Goal: Task Accomplishment & Management: Use online tool/utility

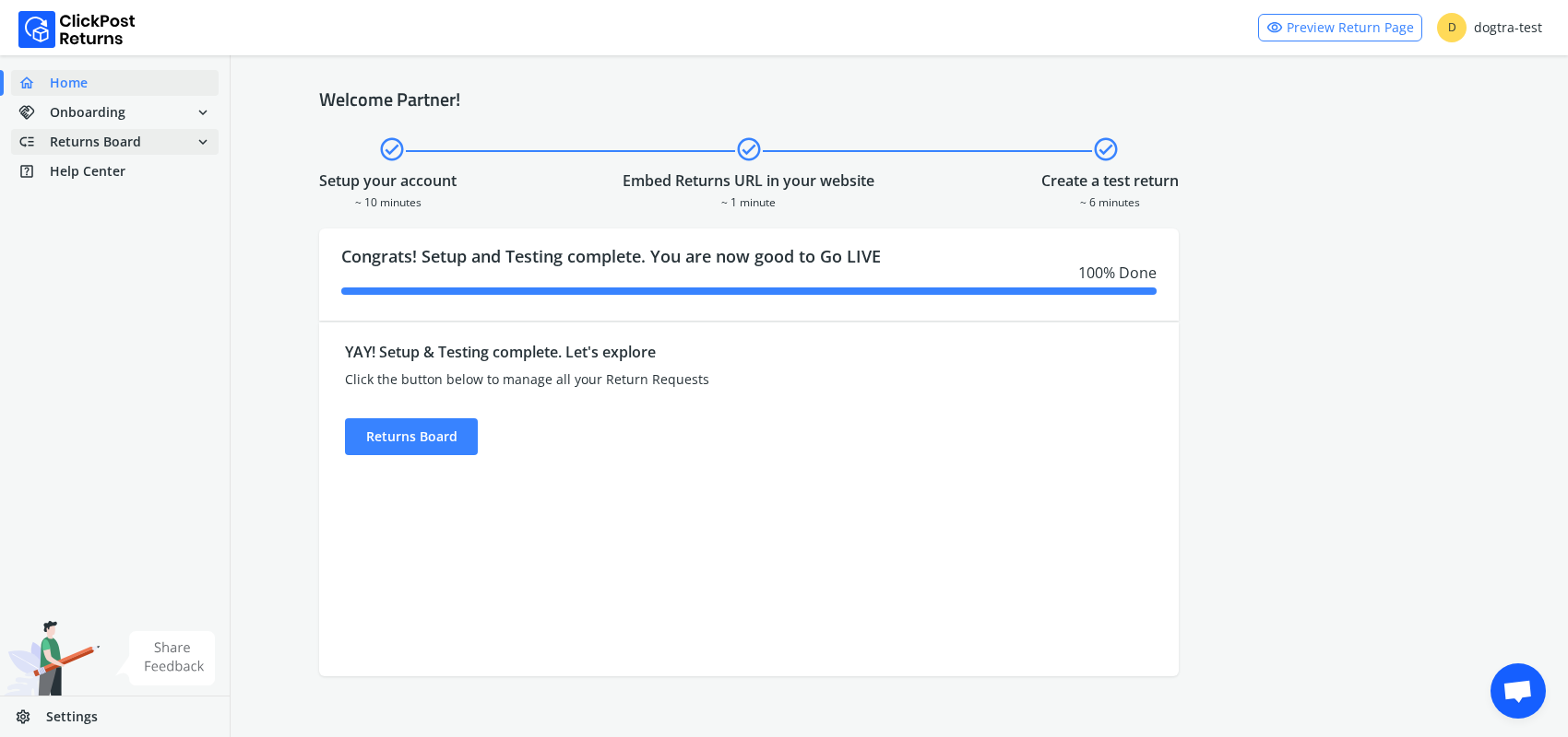
click at [84, 141] on span "Returns Board" at bounding box center [95, 142] width 91 height 19
click at [77, 174] on link "done Self shipped orders" at bounding box center [126, 175] width 229 height 25
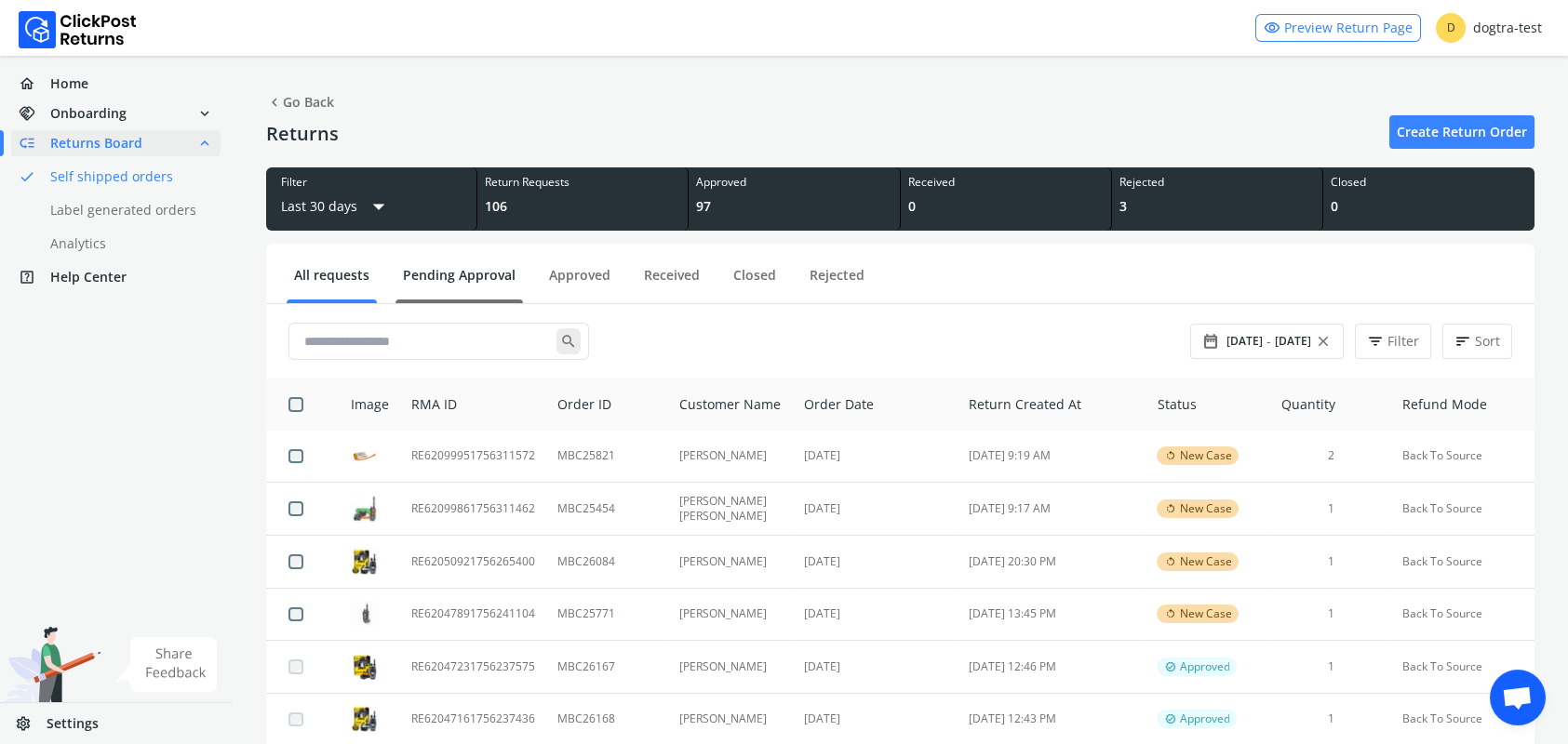
click at [446, 277] on link "Pending Approval" at bounding box center [459, 282] width 127 height 32
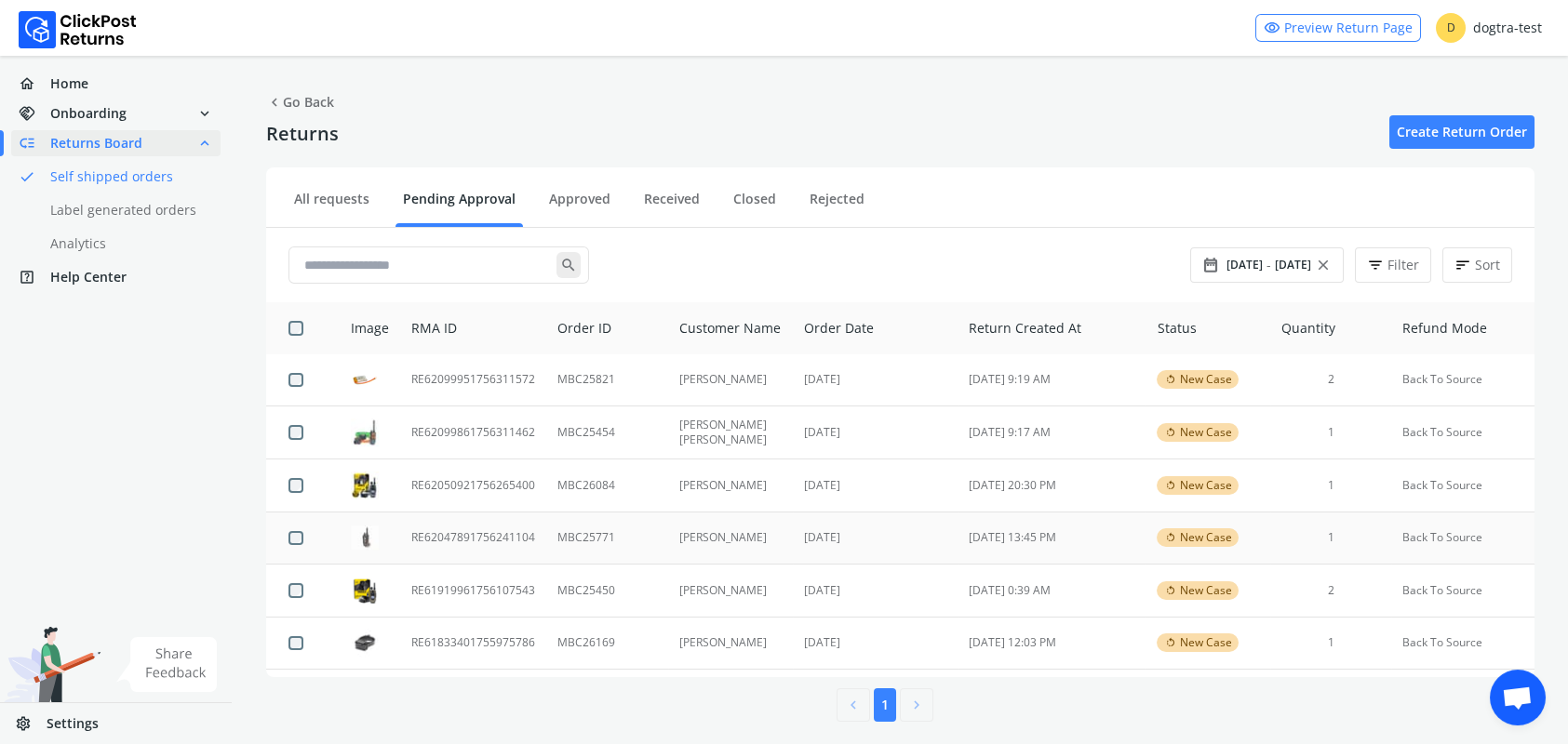
click at [480, 539] on td "RE62047891756241104" at bounding box center [473, 538] width 146 height 53
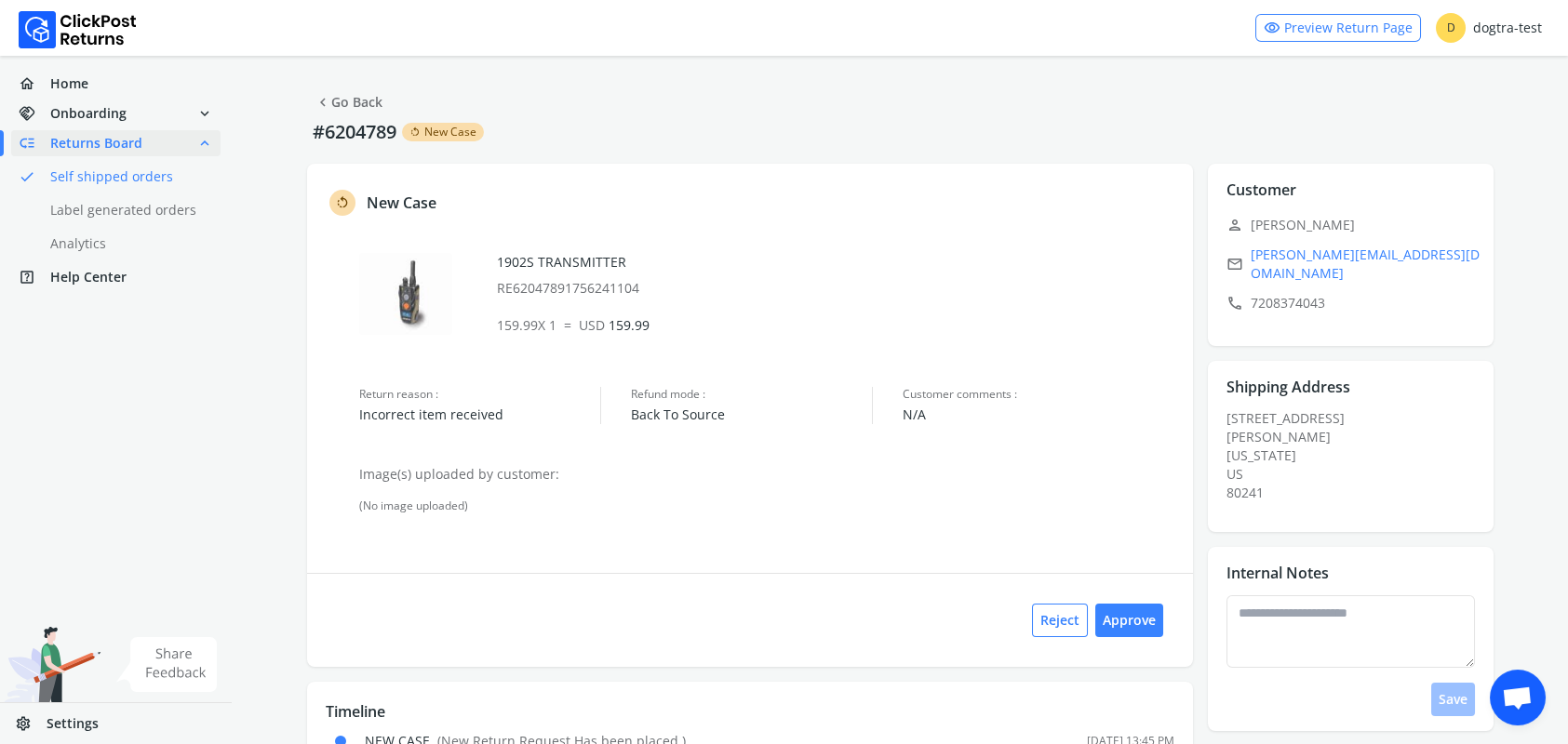
click at [328, 101] on span "chevron_left" at bounding box center [323, 101] width 17 height 26
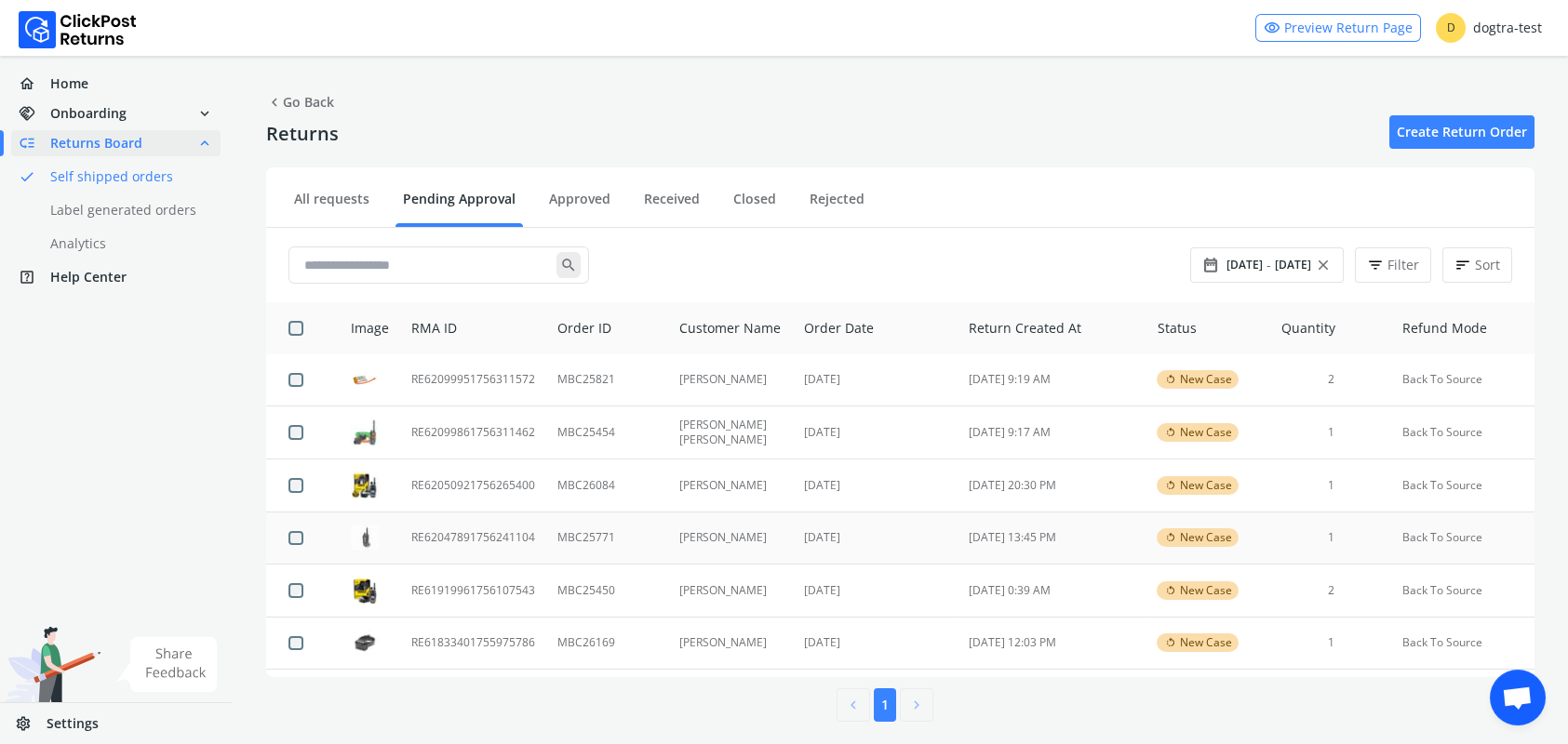
click at [506, 539] on td "RE62047891756241104" at bounding box center [473, 538] width 146 height 53
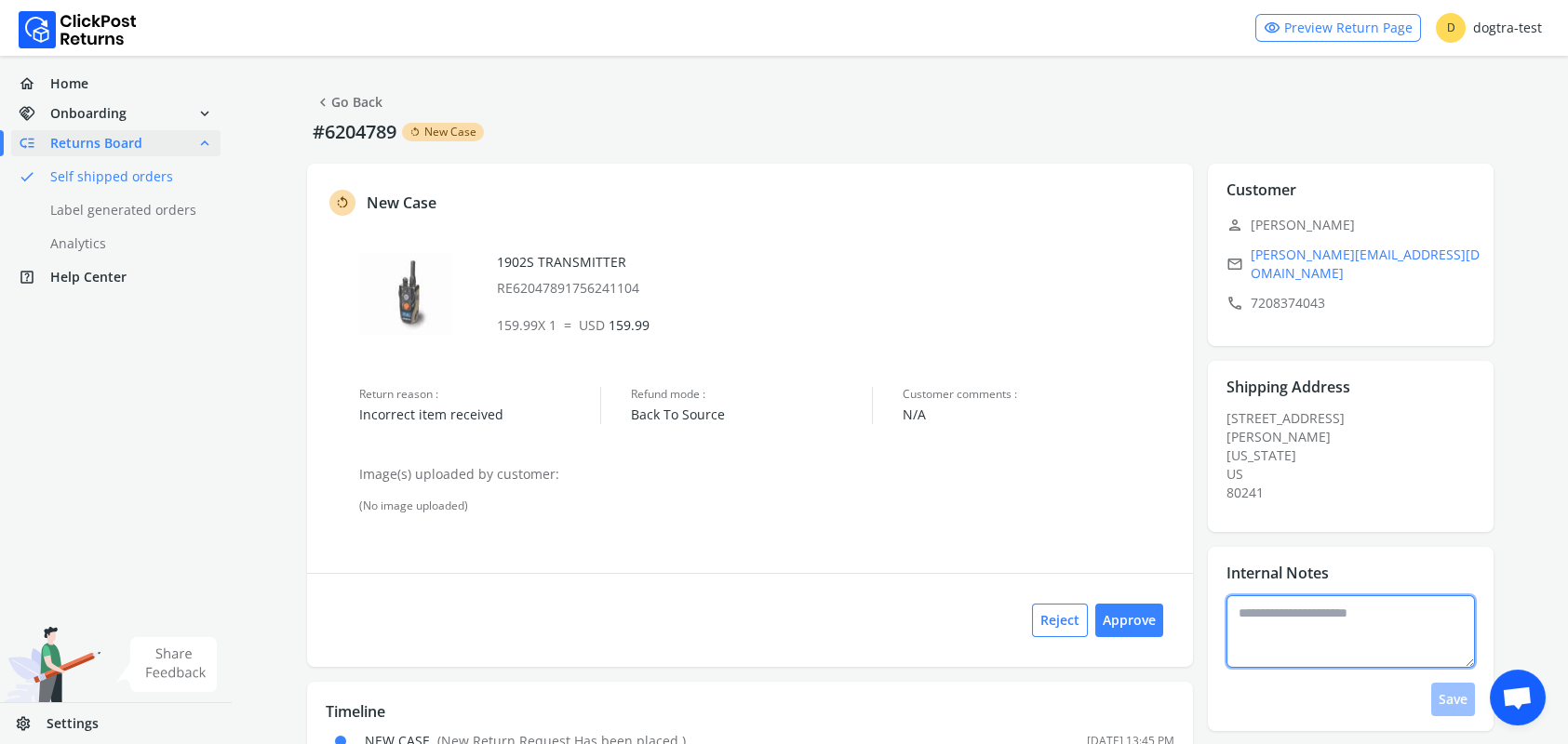
click at [1315, 621] on textarea at bounding box center [1351, 631] width 248 height 73
type textarea "**********"
click at [1444, 683] on button "Save" at bounding box center [1453, 699] width 44 height 33
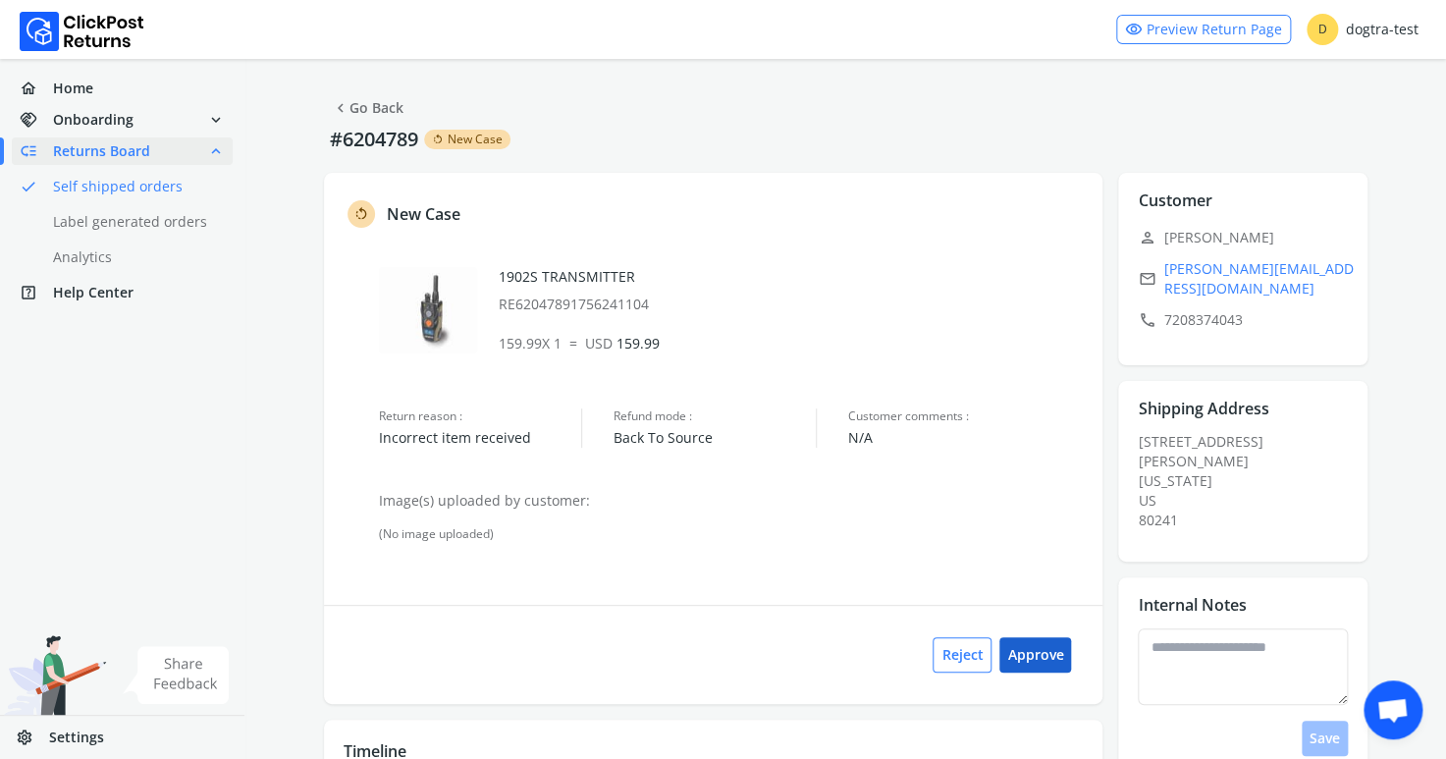
click at [1062, 663] on button "Approve" at bounding box center [1035, 654] width 72 height 35
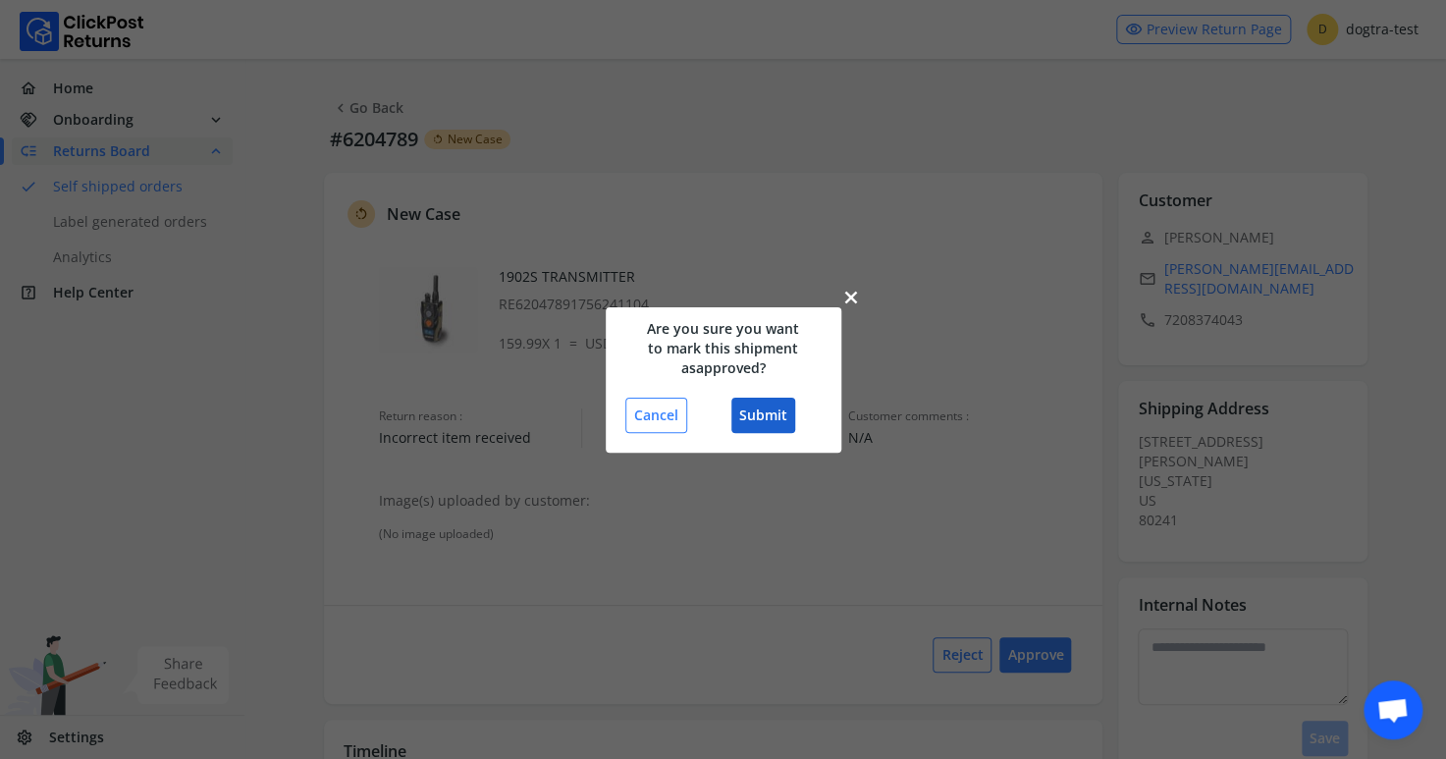
click at [754, 406] on button "Submit" at bounding box center [763, 415] width 64 height 35
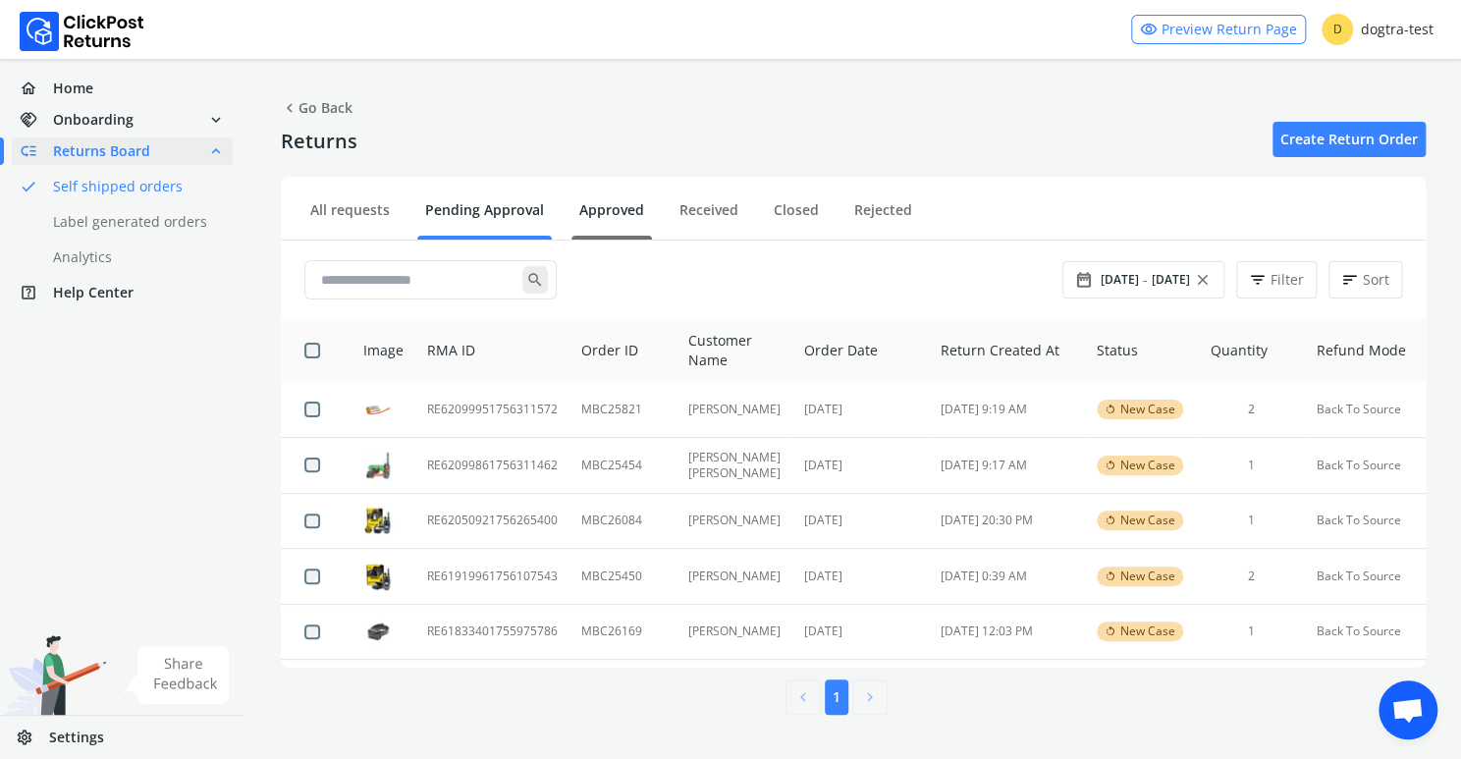
click at [604, 212] on link "Approved" at bounding box center [611, 217] width 81 height 34
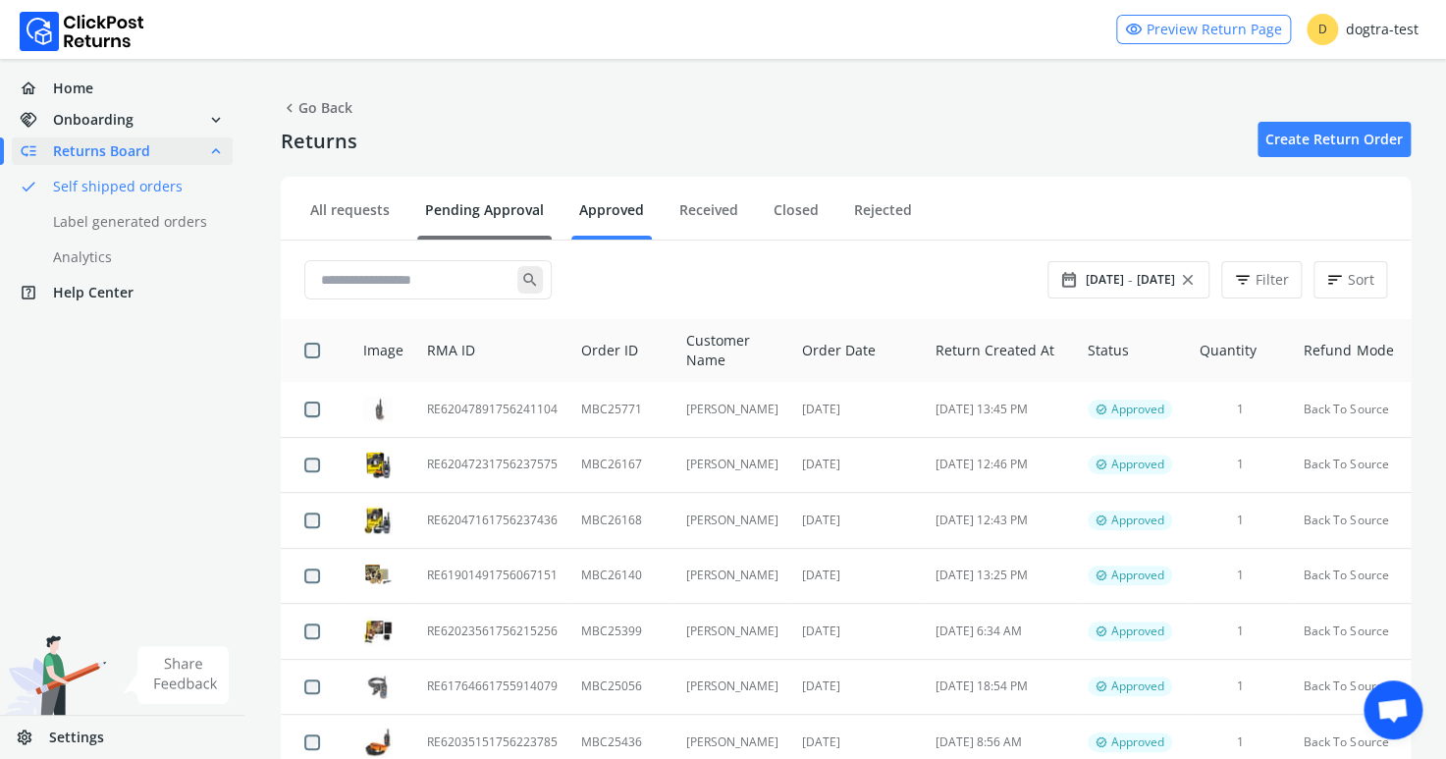
click at [460, 211] on link "Pending Approval" at bounding box center [484, 217] width 134 height 34
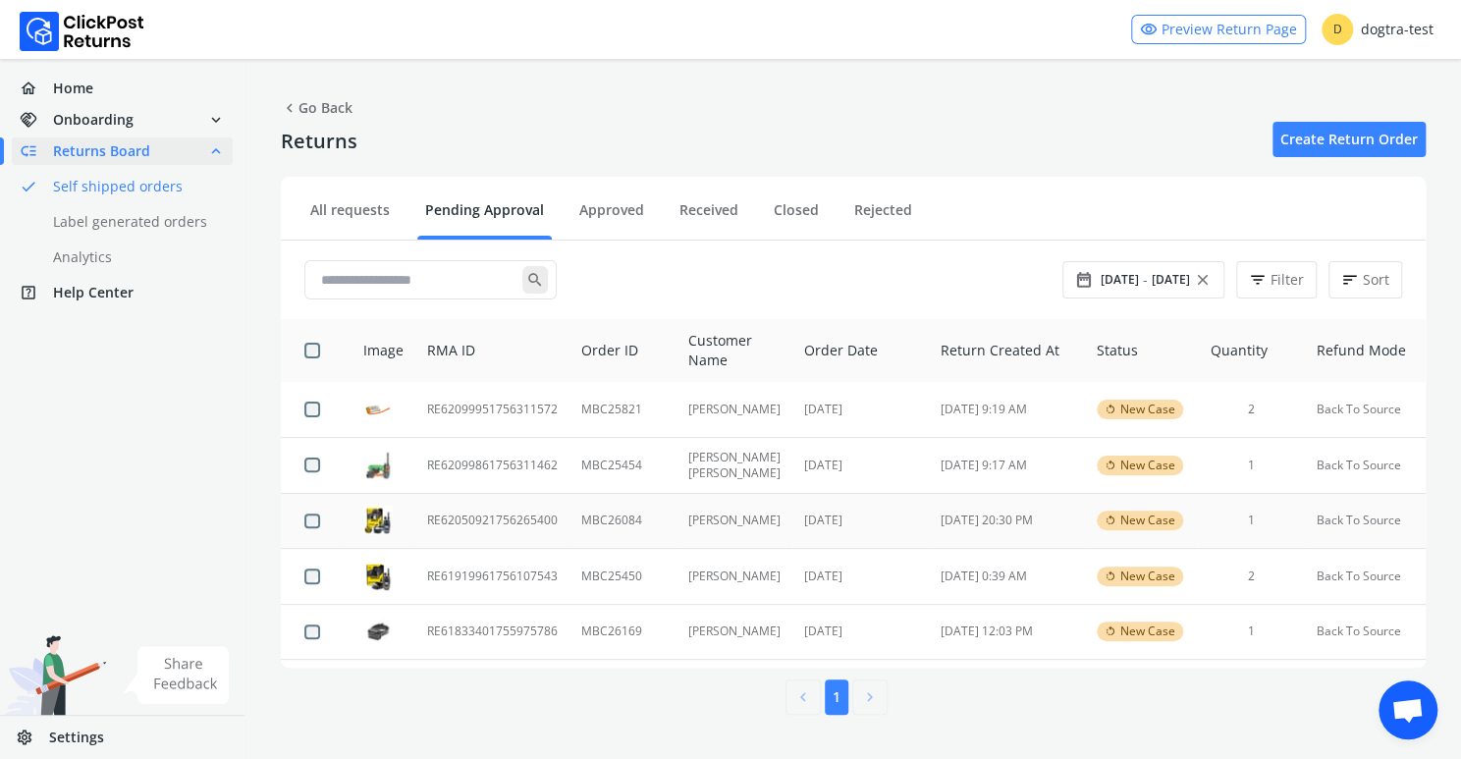
click at [486, 521] on td "RE62050921756265400" at bounding box center [492, 521] width 154 height 56
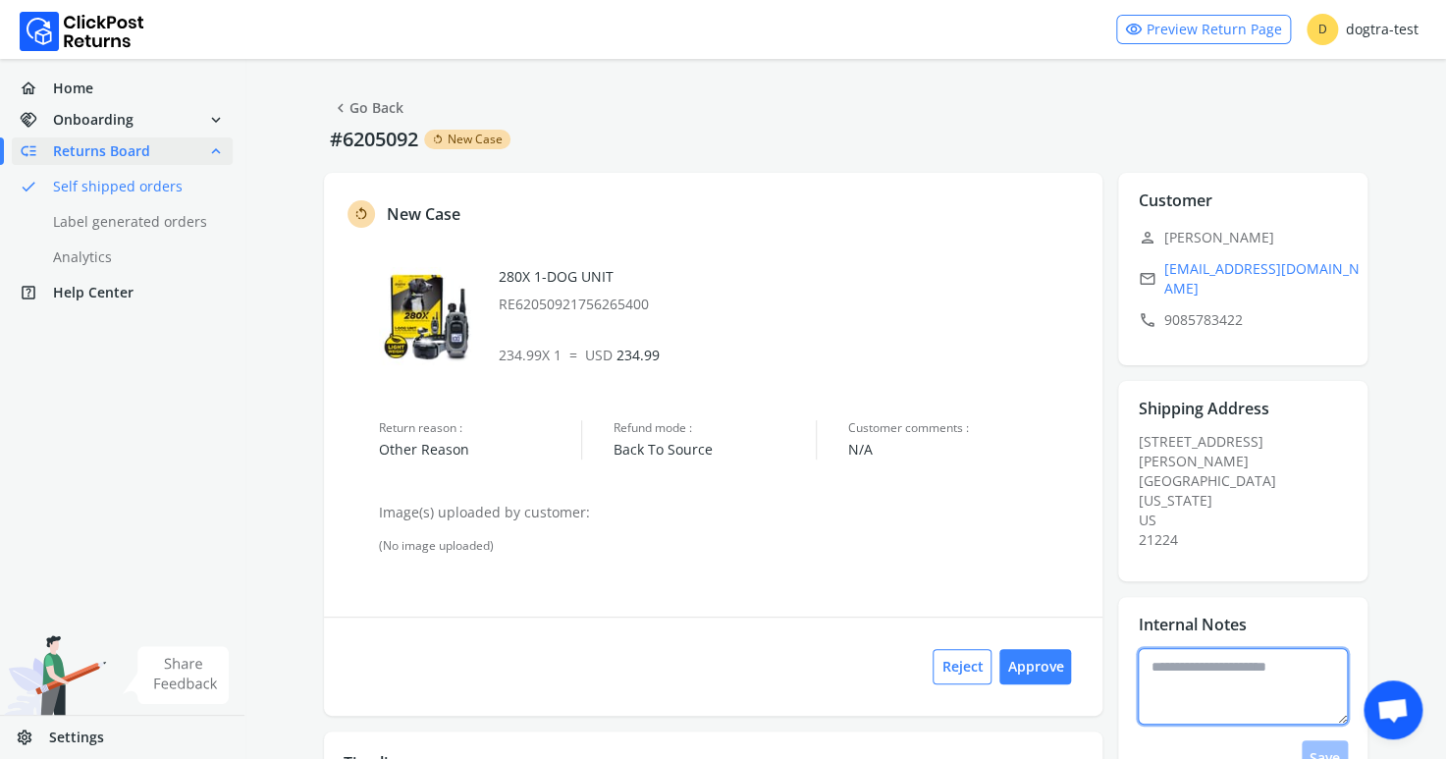
click at [1227, 648] on textarea at bounding box center [1243, 686] width 210 height 77
type textarea "**********"
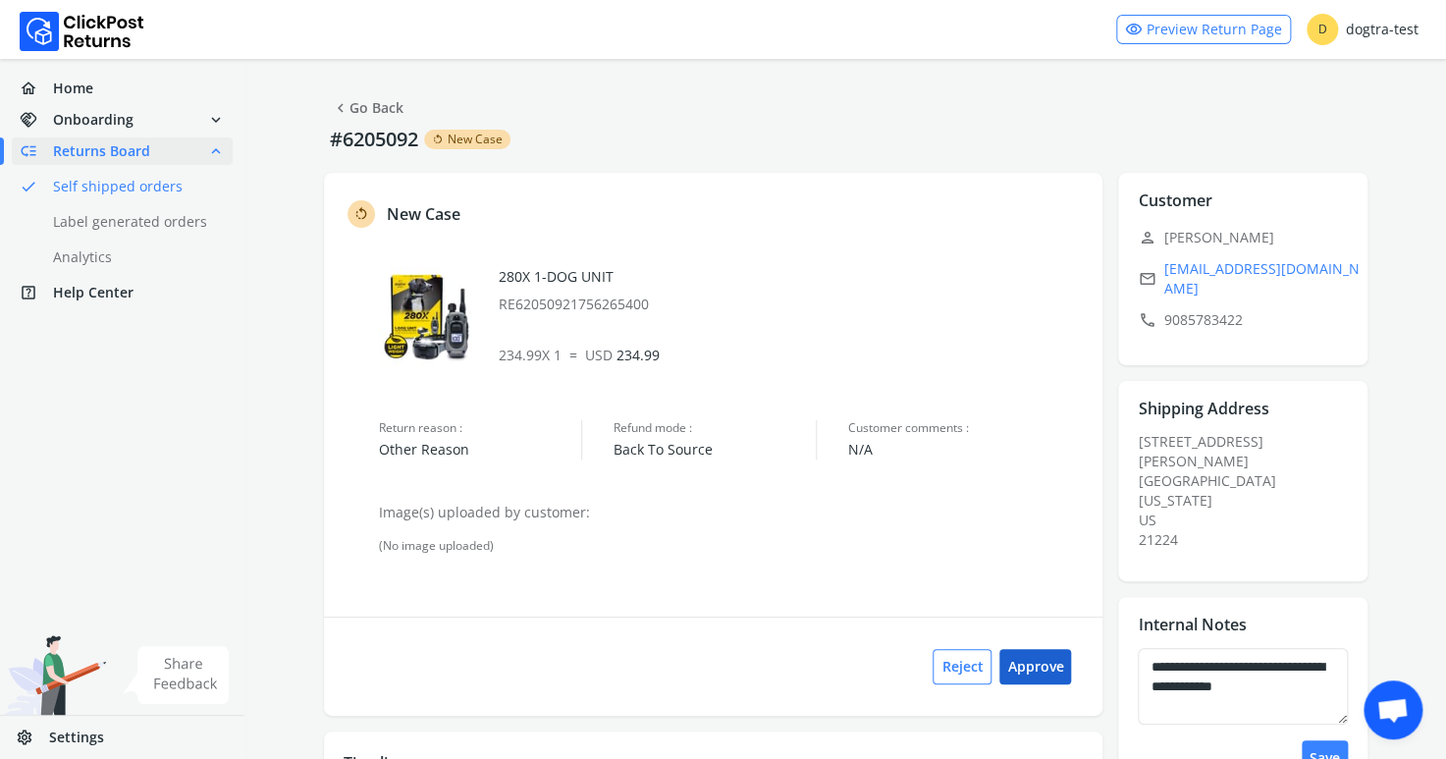
click at [1038, 662] on button "Approve" at bounding box center [1035, 666] width 72 height 35
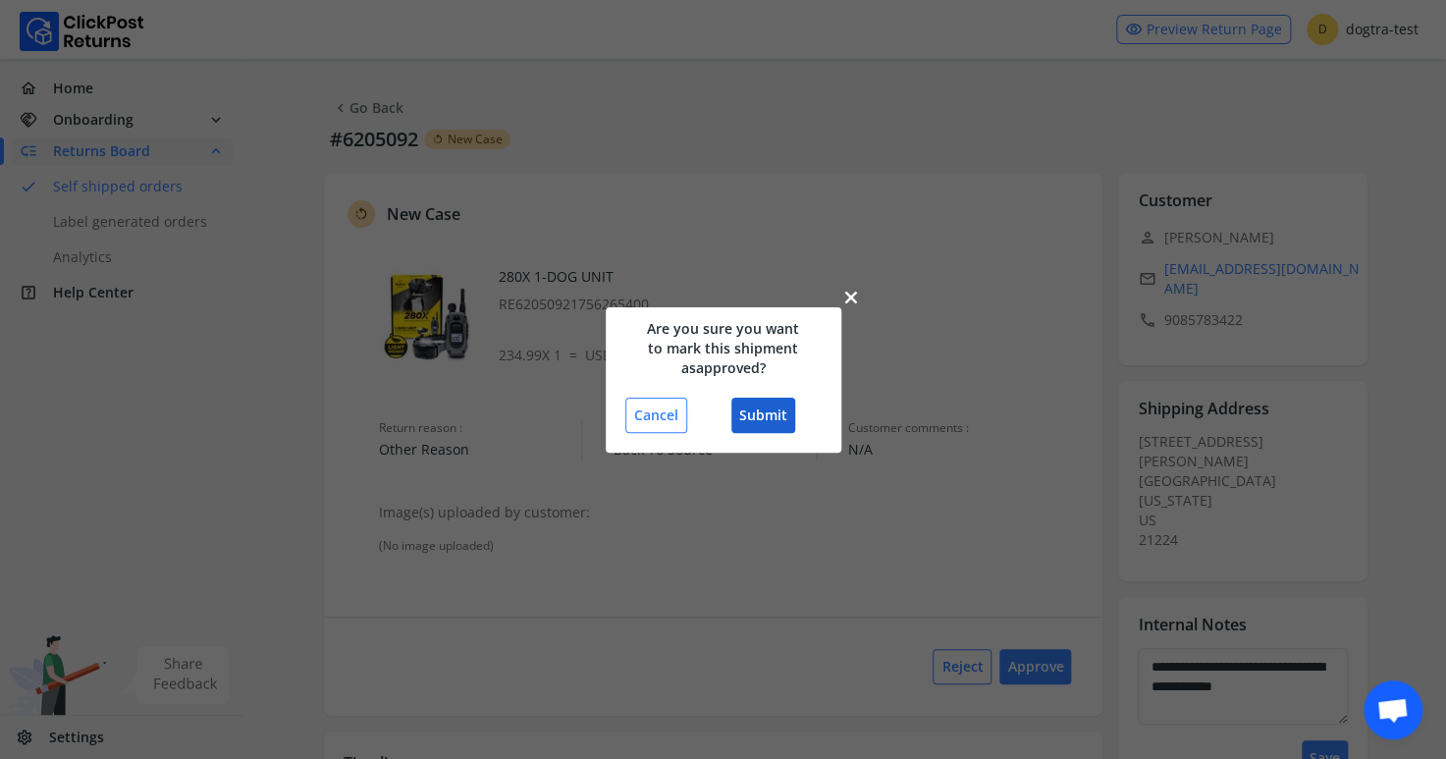
click at [763, 412] on button "Submit" at bounding box center [763, 415] width 64 height 35
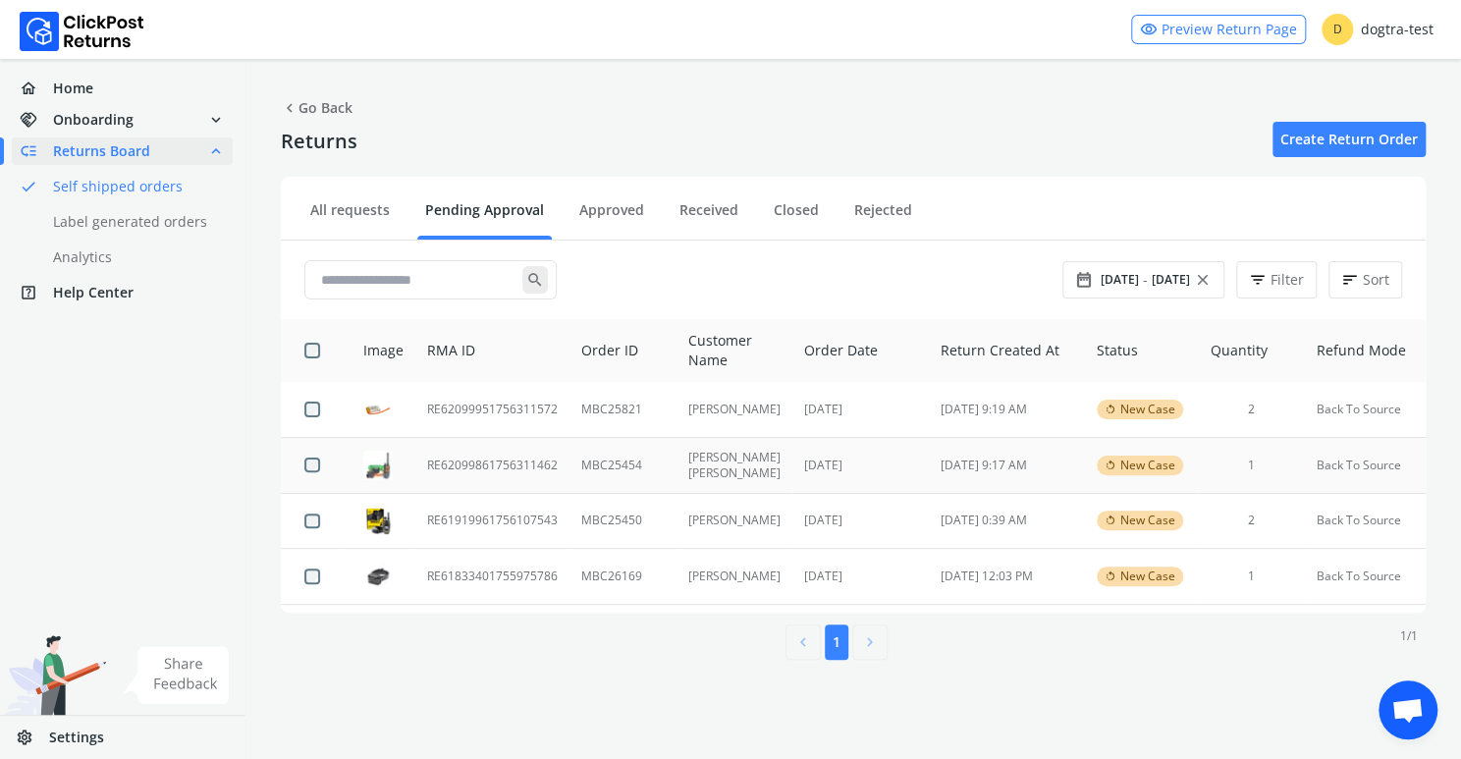
click at [489, 462] on td "RE62099861756311462" at bounding box center [492, 465] width 154 height 56
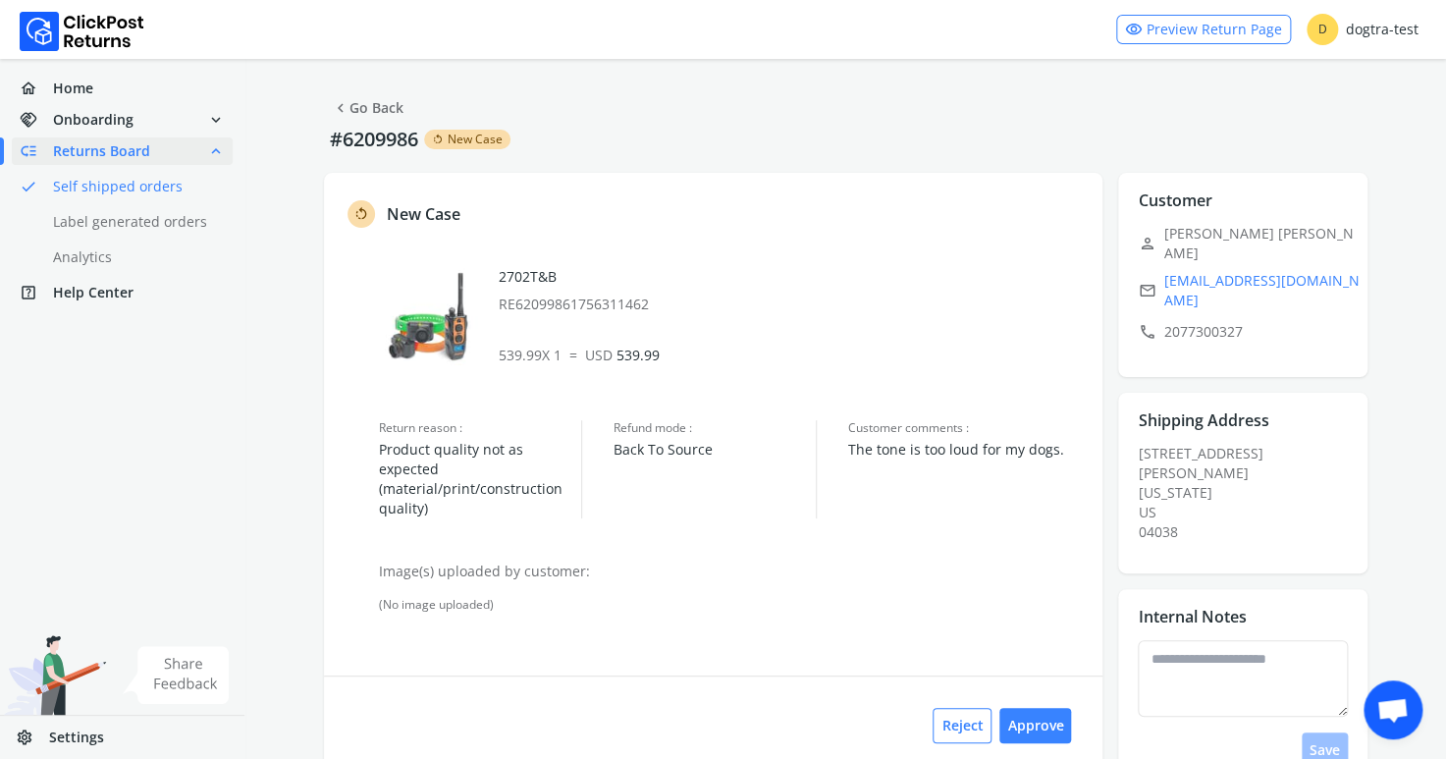
click at [101, 397] on div "home Home handshake Onboarding expand_more low_priority Returns Board expand_le…" at bounding box center [122, 409] width 245 height 700
click at [85, 470] on div "home Home handshake Onboarding expand_more low_priority Returns Board expand_le…" at bounding box center [122, 409] width 245 height 700
click at [369, 107] on link "chevron_left Go Back" at bounding box center [368, 107] width 72 height 27
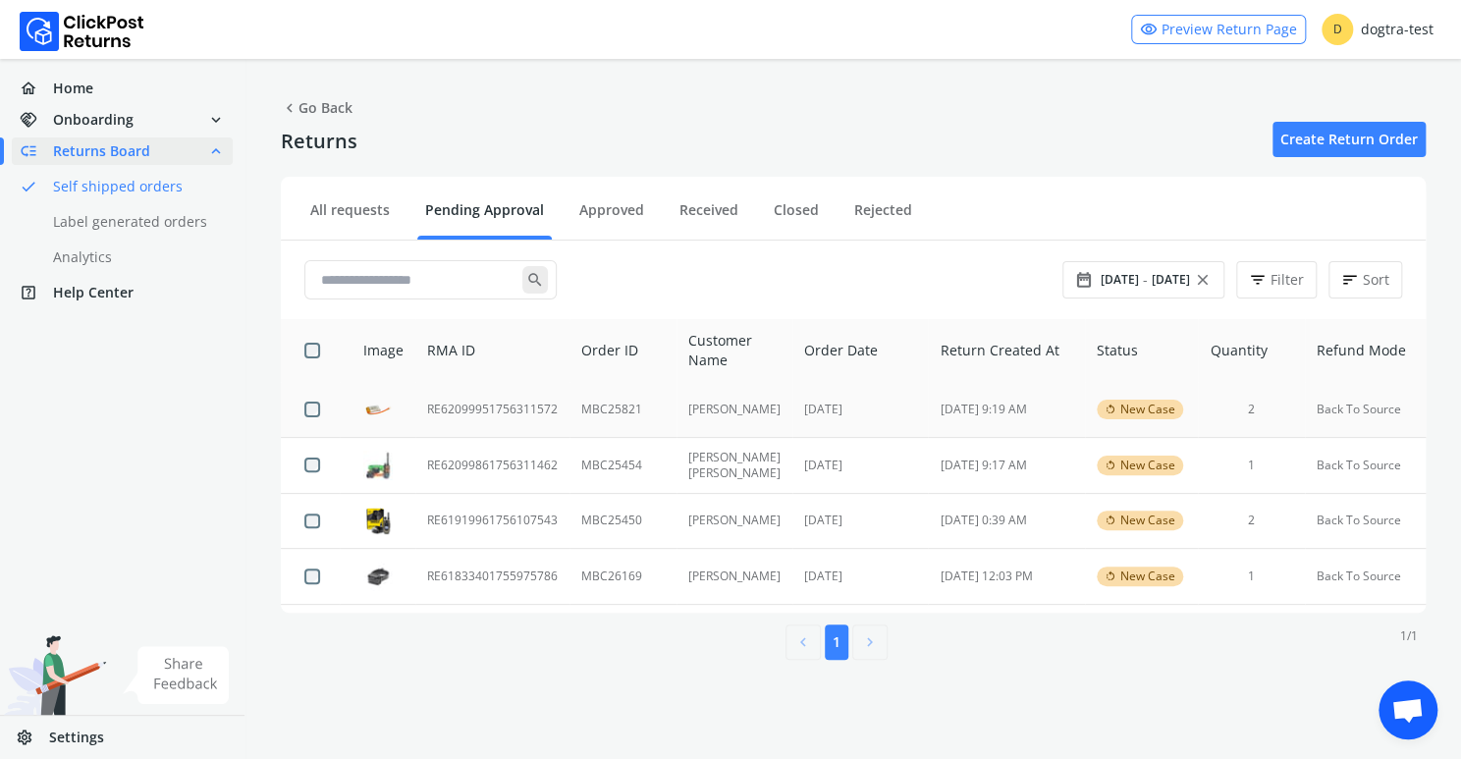
click at [469, 410] on td "RE62099951756311572" at bounding box center [492, 409] width 154 height 55
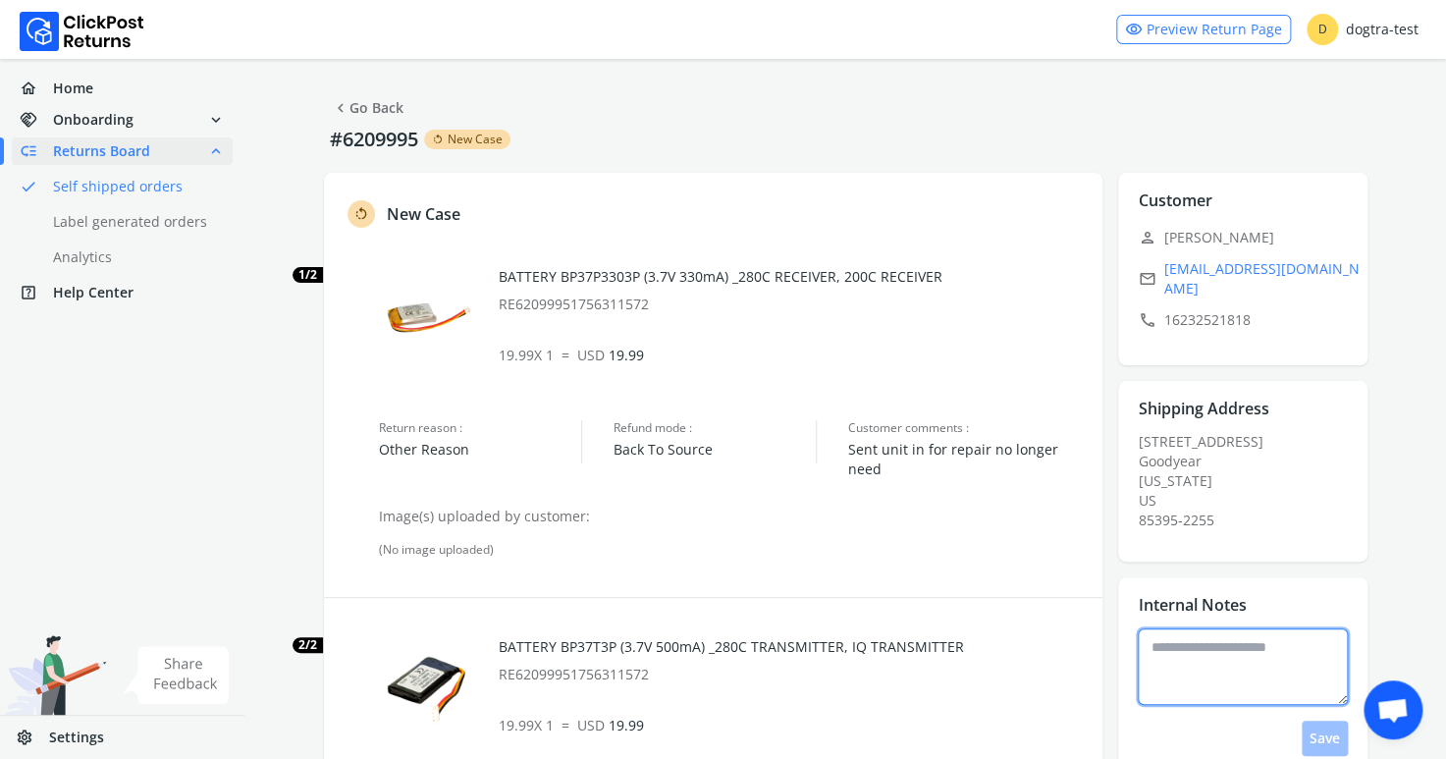
click at [1192, 641] on textarea at bounding box center [1243, 666] width 210 height 77
type textarea "**********"
click at [1319, 726] on button "Save" at bounding box center [1325, 738] width 46 height 35
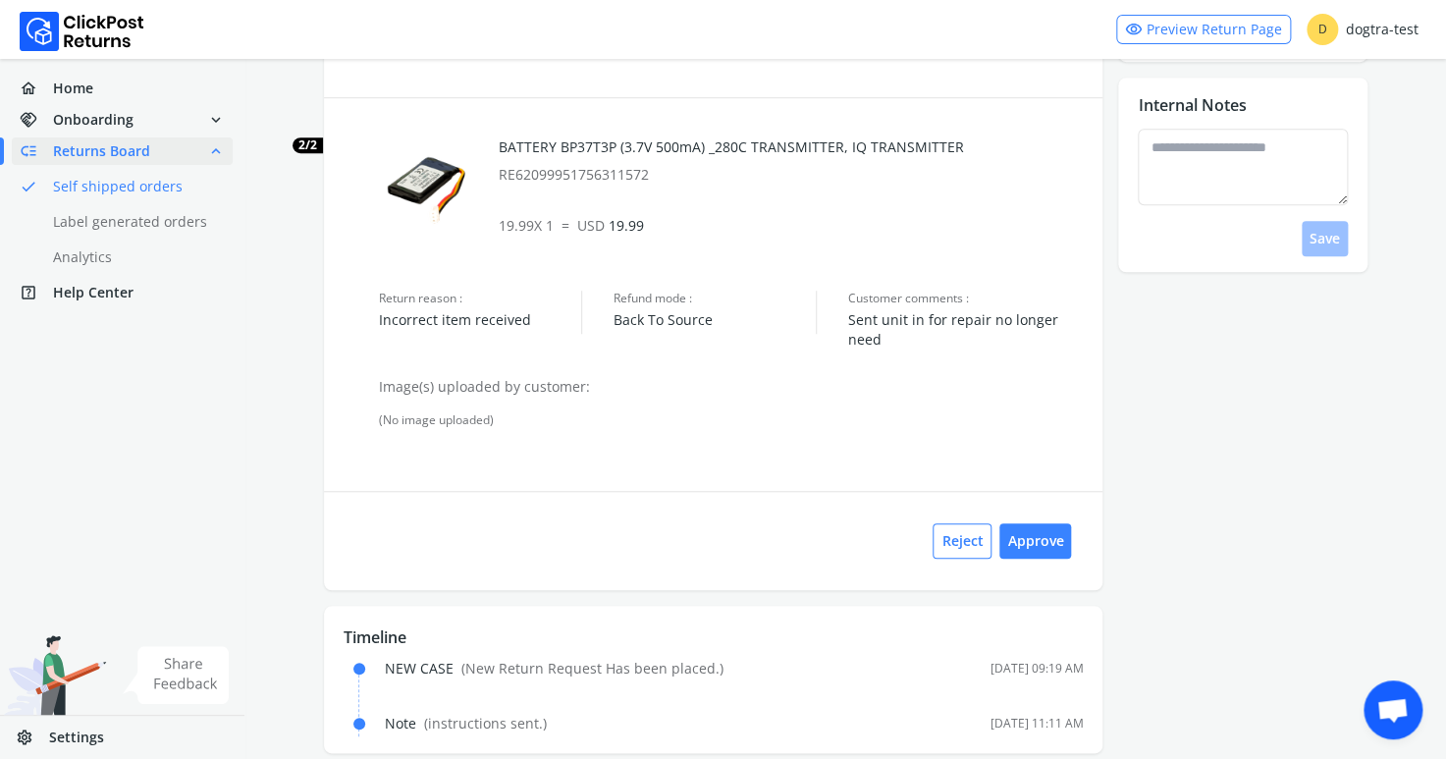
scroll to position [503, 0]
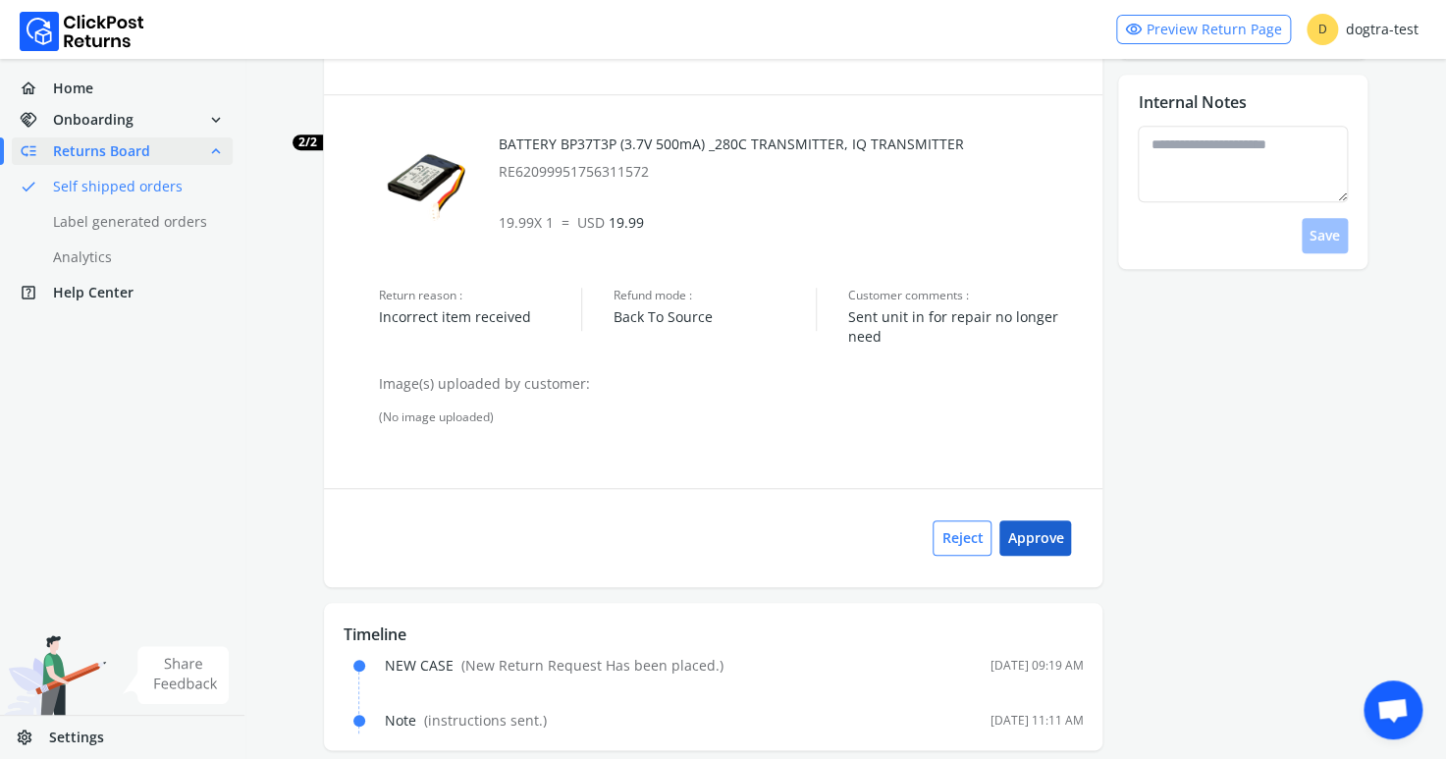
click at [1044, 541] on button "Approve" at bounding box center [1035, 537] width 72 height 35
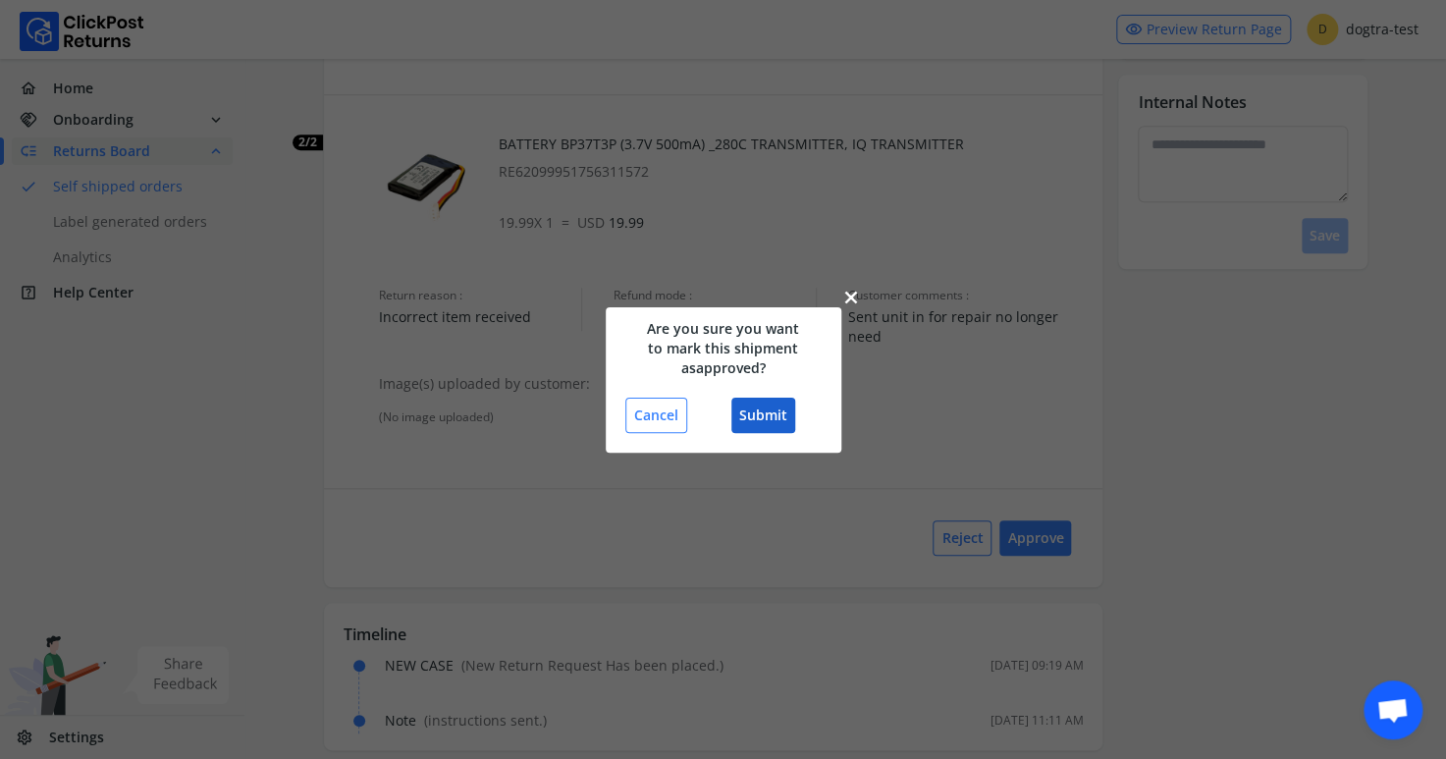
click at [777, 409] on button "Submit" at bounding box center [763, 415] width 64 height 35
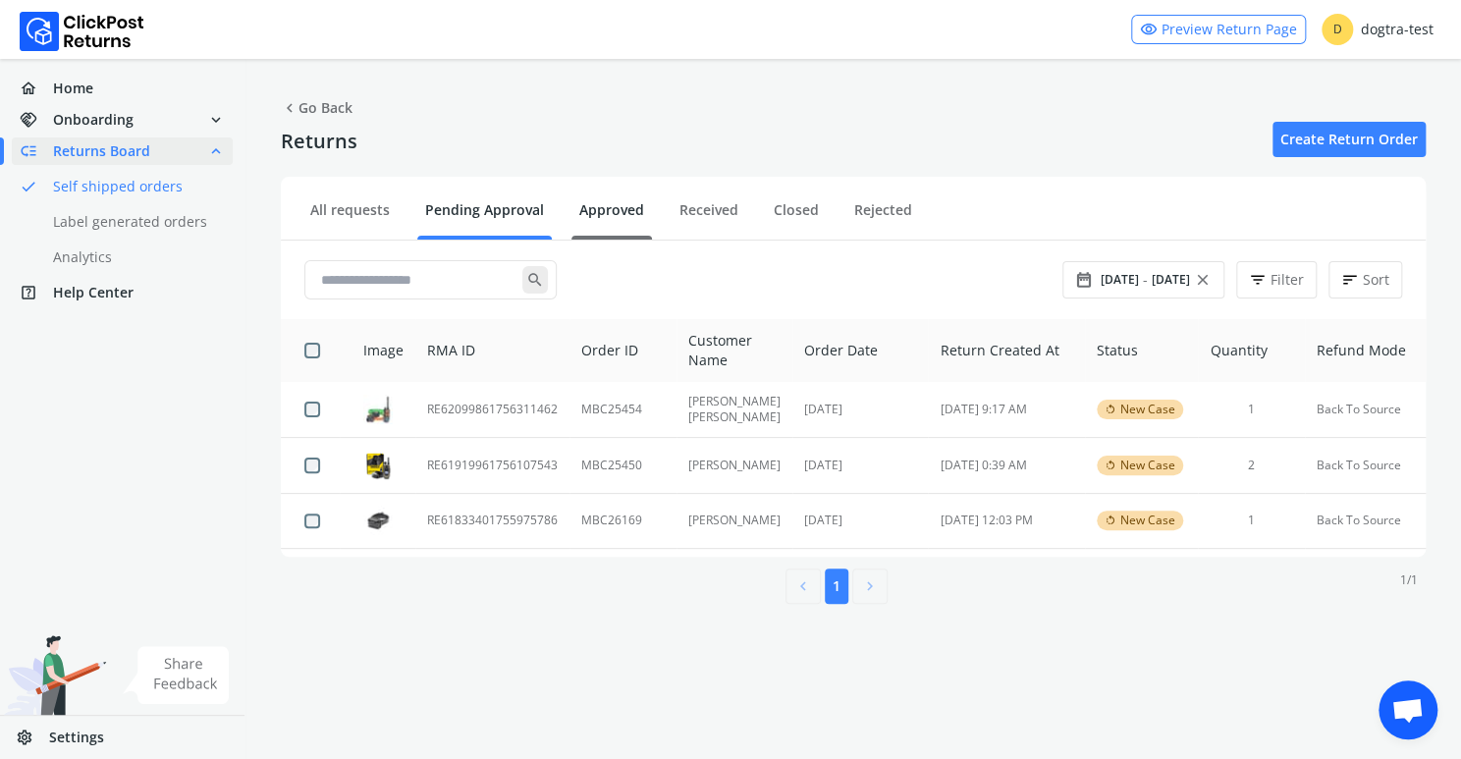
click at [607, 206] on link "Approved" at bounding box center [611, 217] width 81 height 34
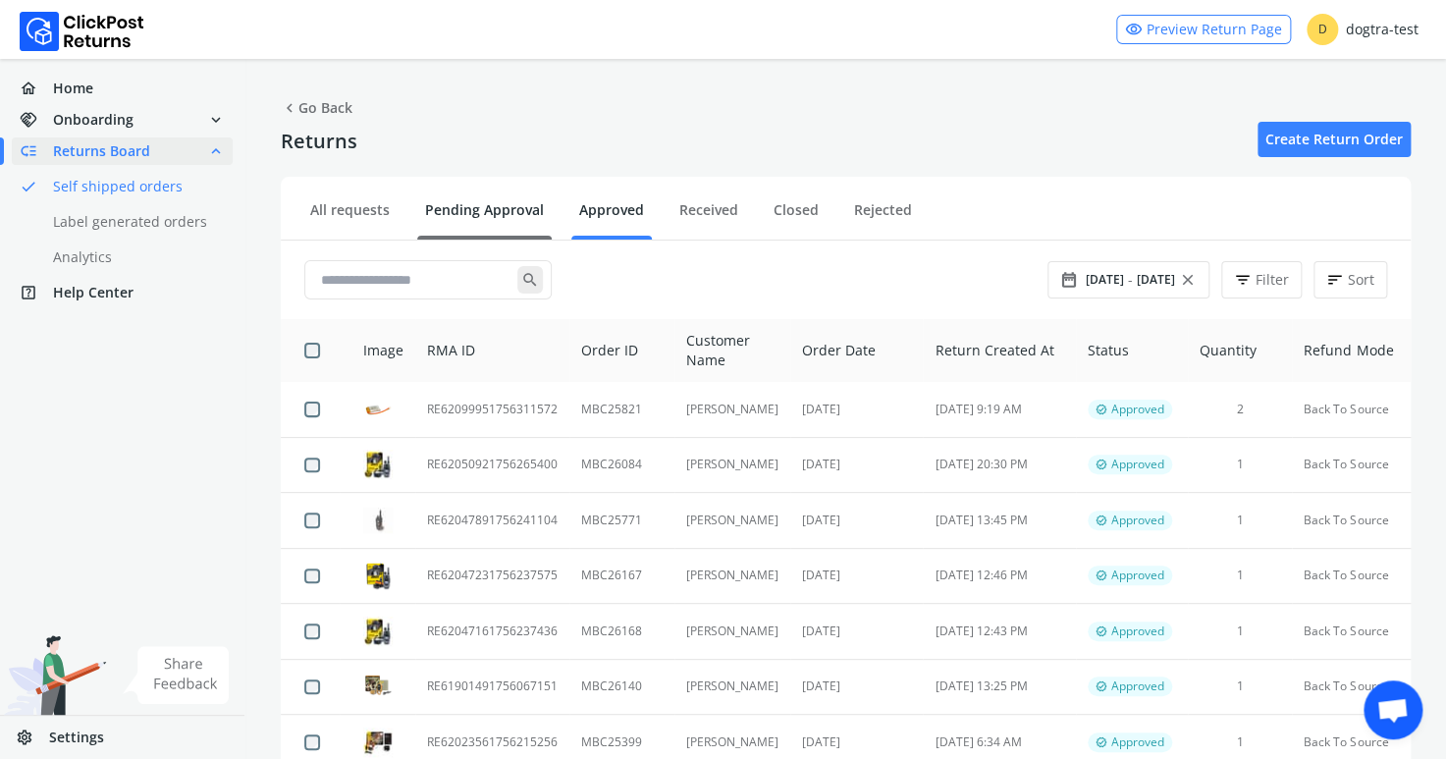
click at [499, 212] on link "Pending Approval" at bounding box center [484, 217] width 134 height 34
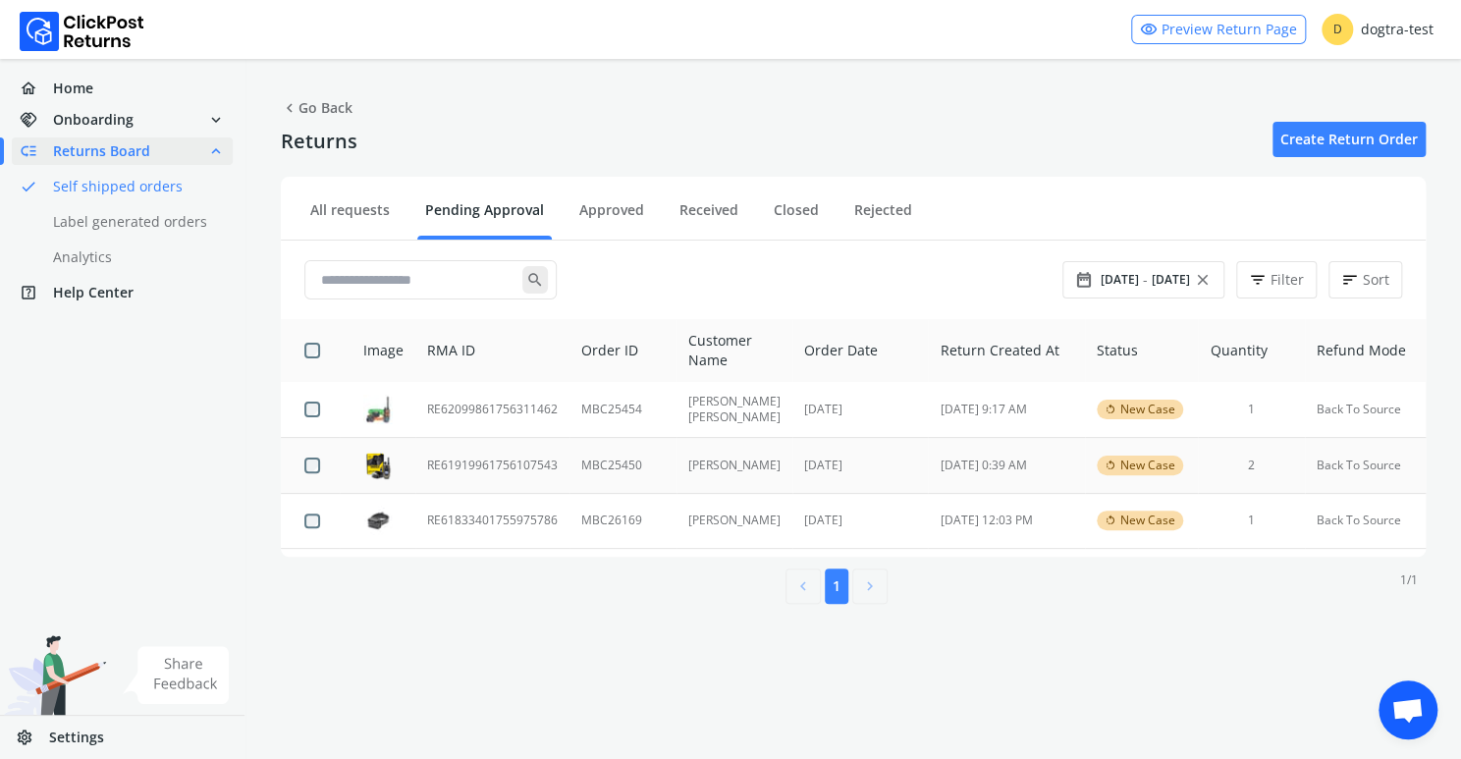
click at [485, 461] on td "RE61919961756107543" at bounding box center [492, 466] width 154 height 56
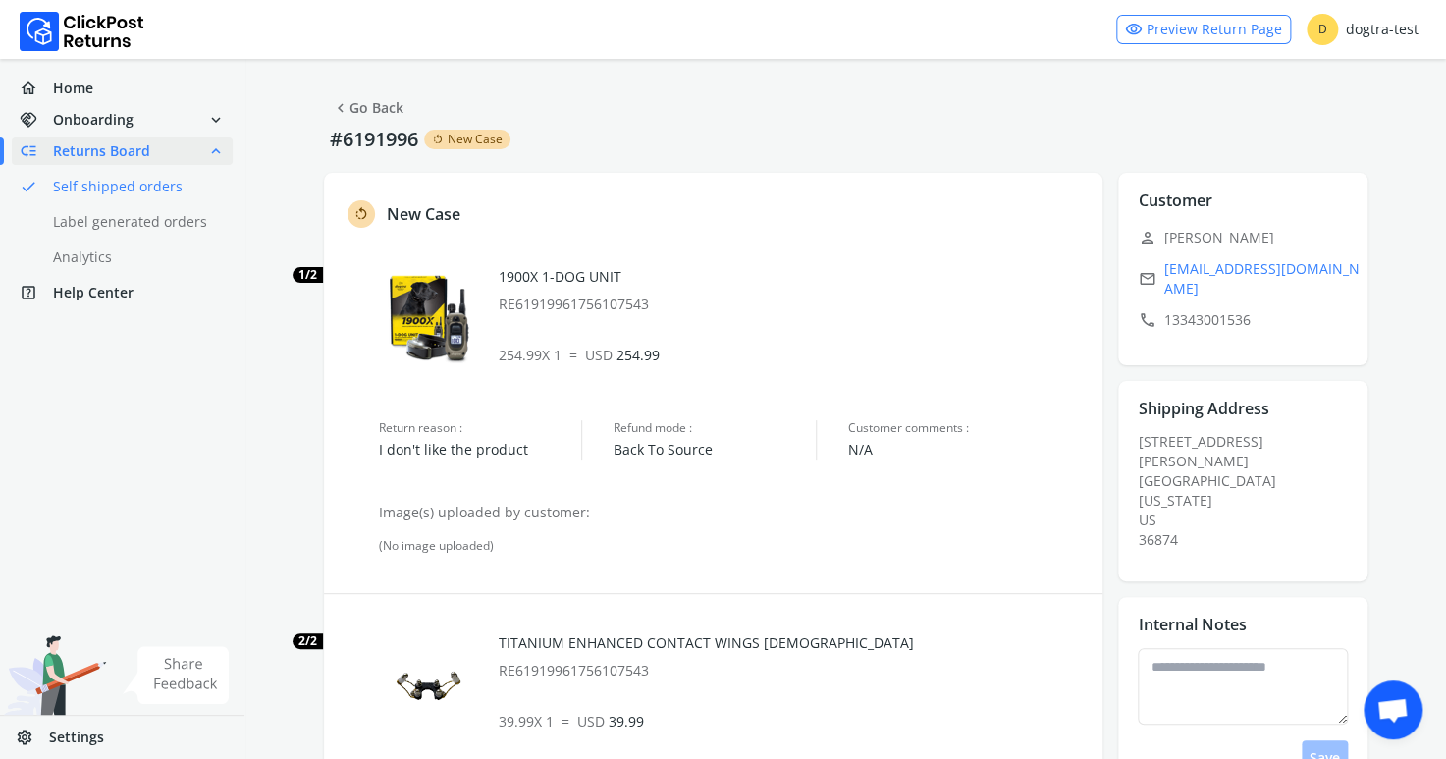
click at [385, 107] on link "chevron_left Go Back" at bounding box center [368, 107] width 72 height 27
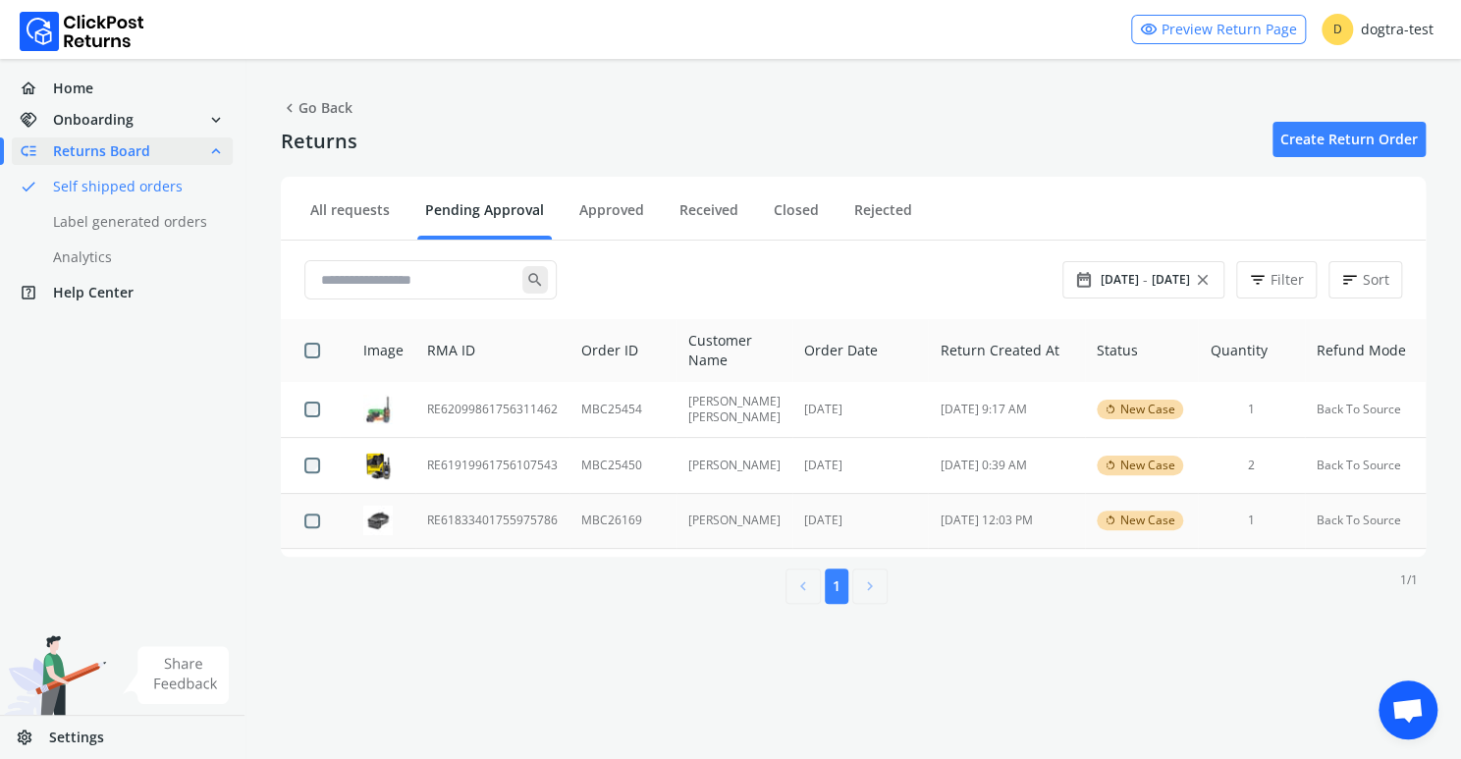
click at [491, 515] on td "RE61833401755975786" at bounding box center [492, 521] width 154 height 56
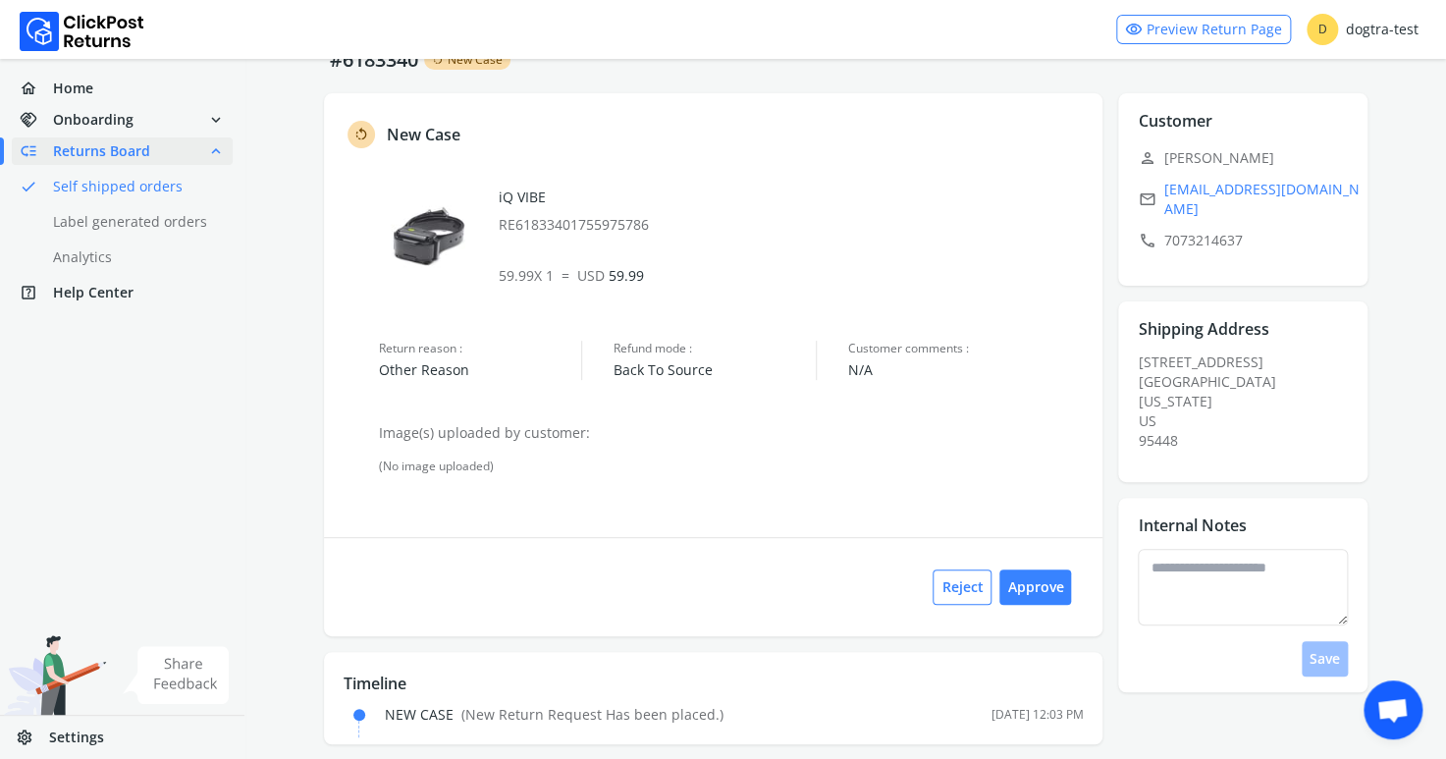
scroll to position [95, 0]
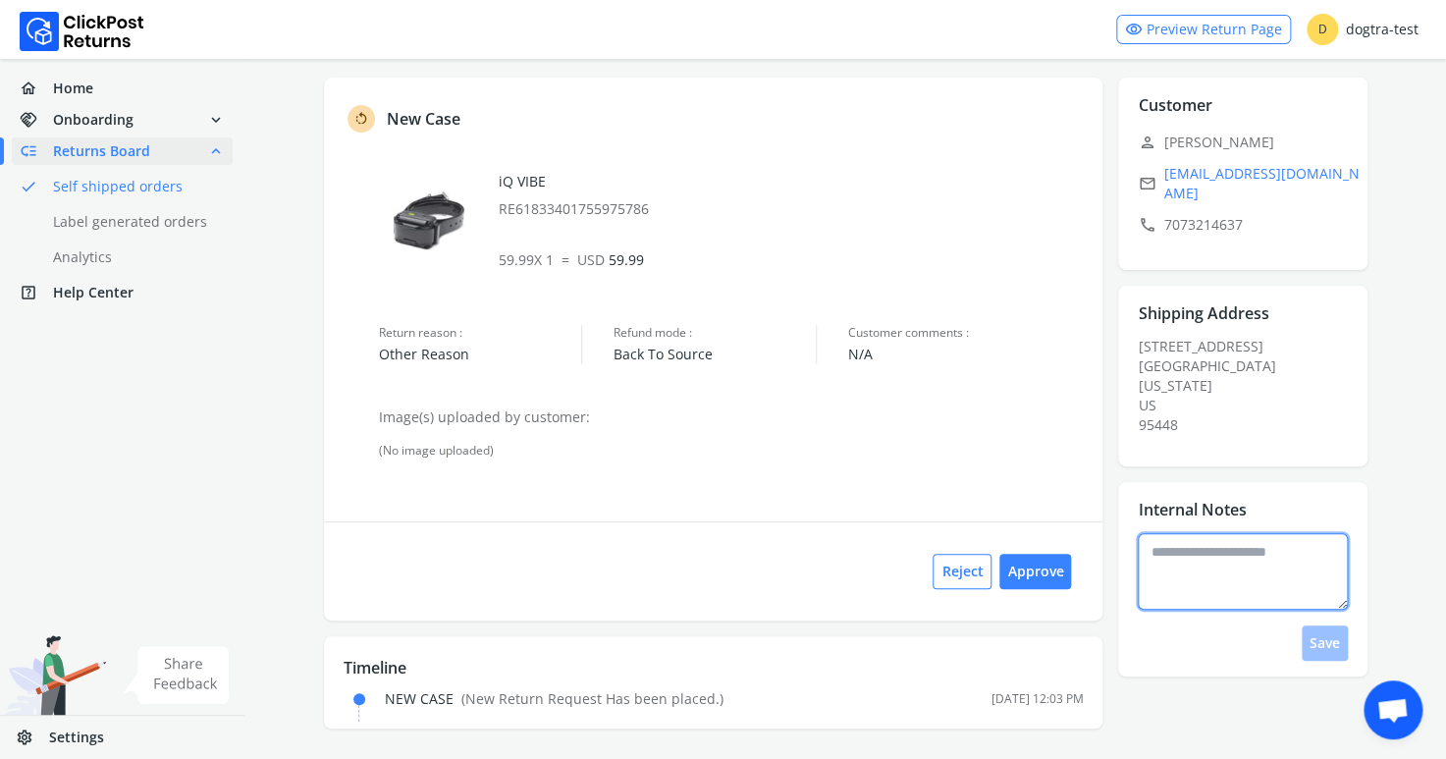
click at [1171, 553] on textarea at bounding box center [1243, 571] width 210 height 77
drag, startPoint x: 1205, startPoint y: 555, endPoint x: 1218, endPoint y: 529, distance: 29.0
click at [1212, 550] on textarea at bounding box center [1243, 571] width 210 height 77
type textarea "**********"
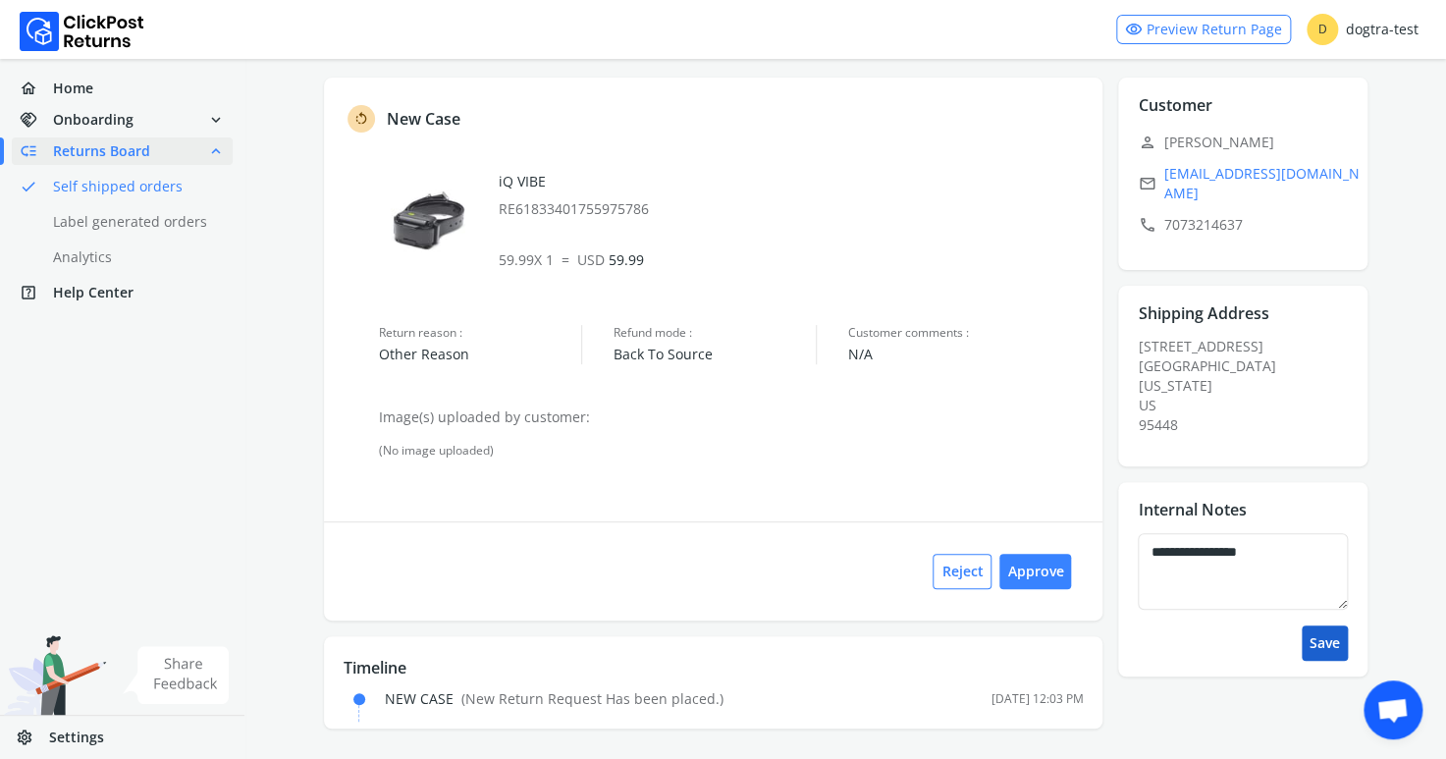
click at [1322, 636] on button "Save" at bounding box center [1325, 642] width 46 height 35
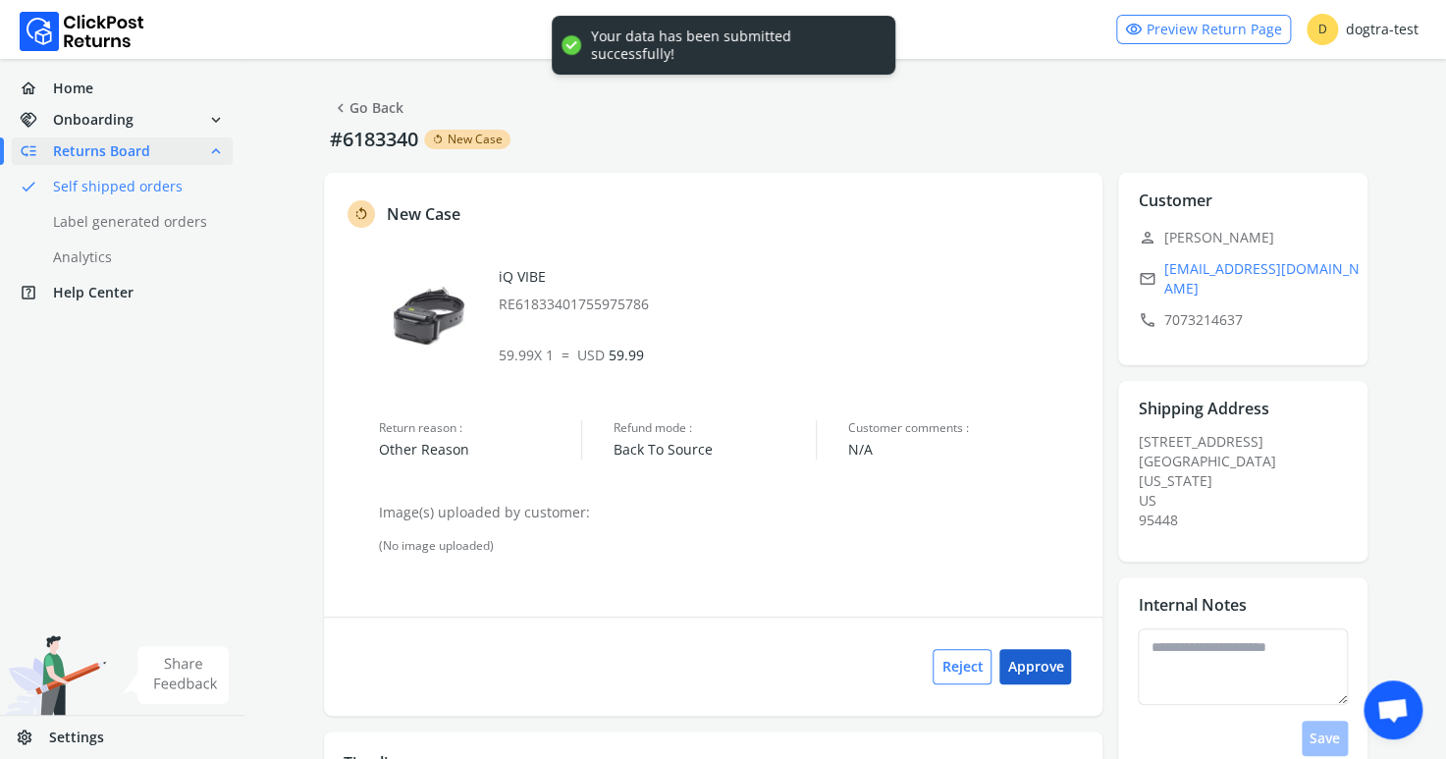
click at [1060, 653] on button "Approve" at bounding box center [1035, 666] width 72 height 35
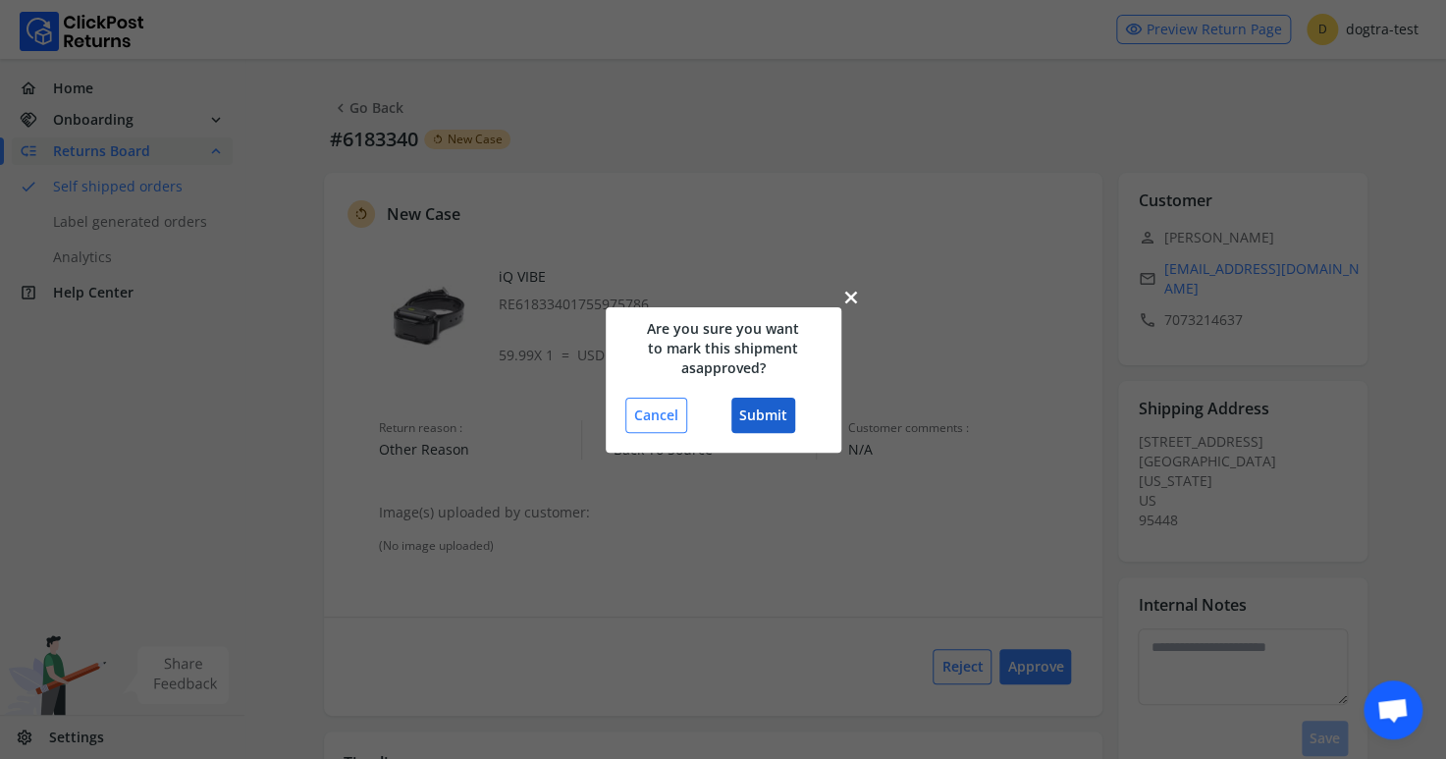
click at [763, 425] on button "Submit" at bounding box center [763, 415] width 64 height 35
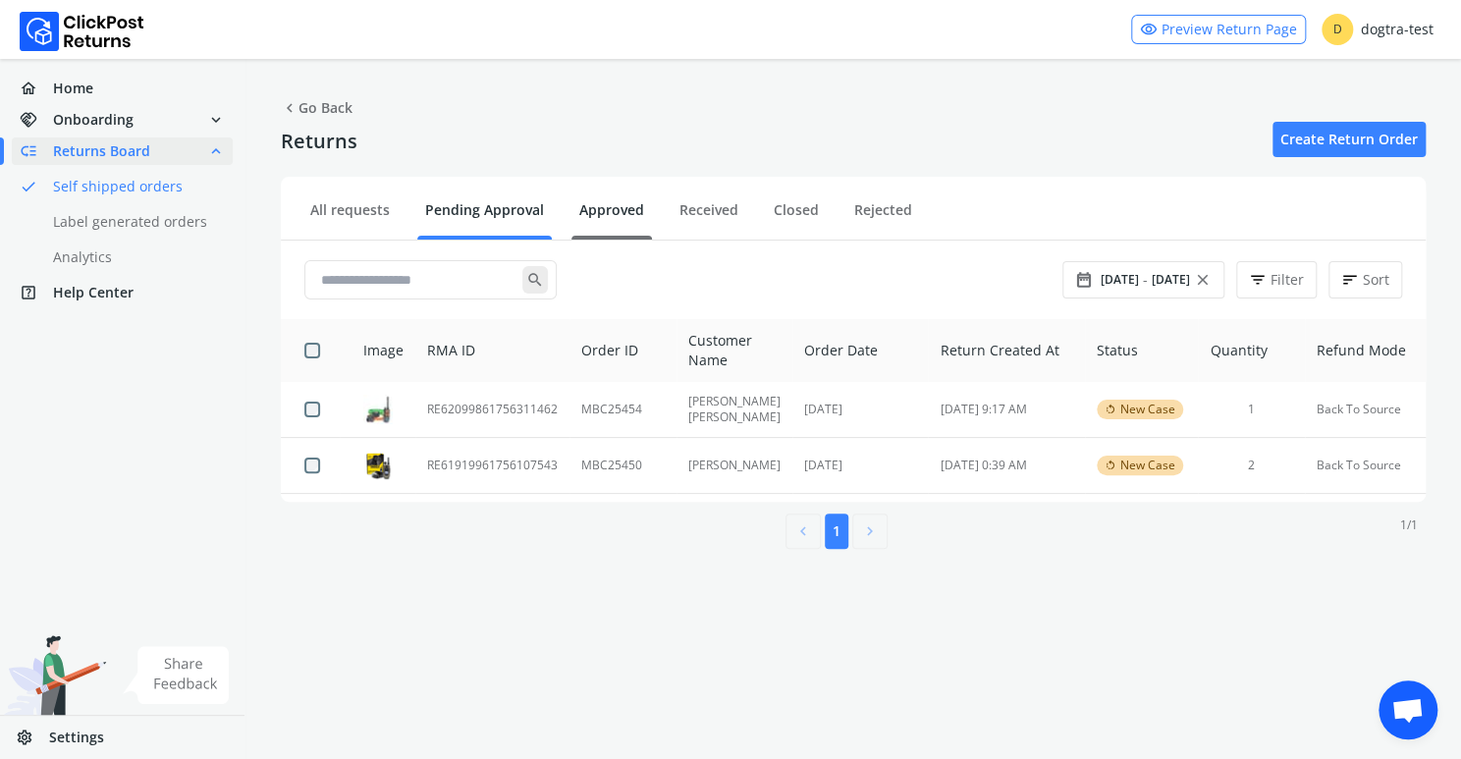
click at [596, 205] on link "Approved" at bounding box center [611, 217] width 81 height 34
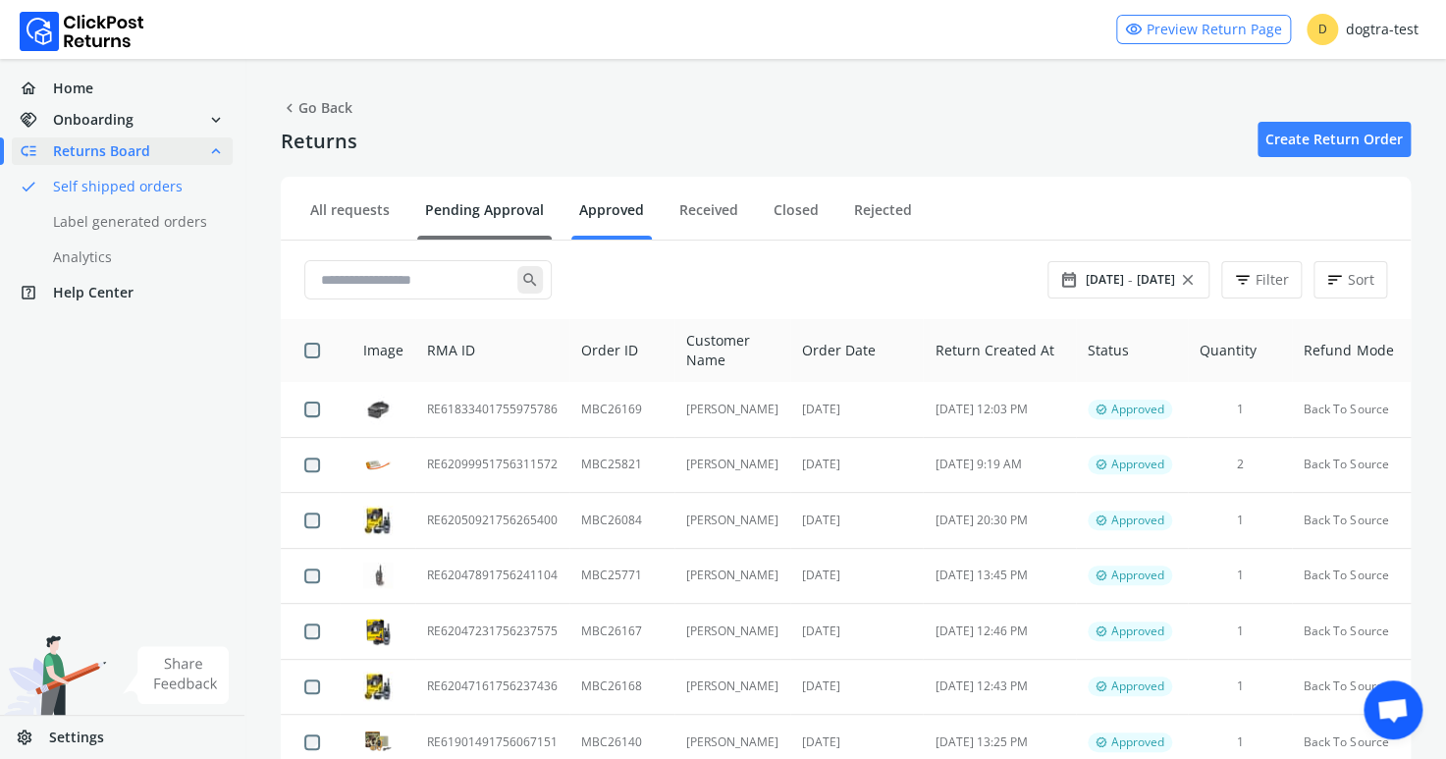
click at [489, 208] on link "Pending Approval" at bounding box center [484, 217] width 134 height 34
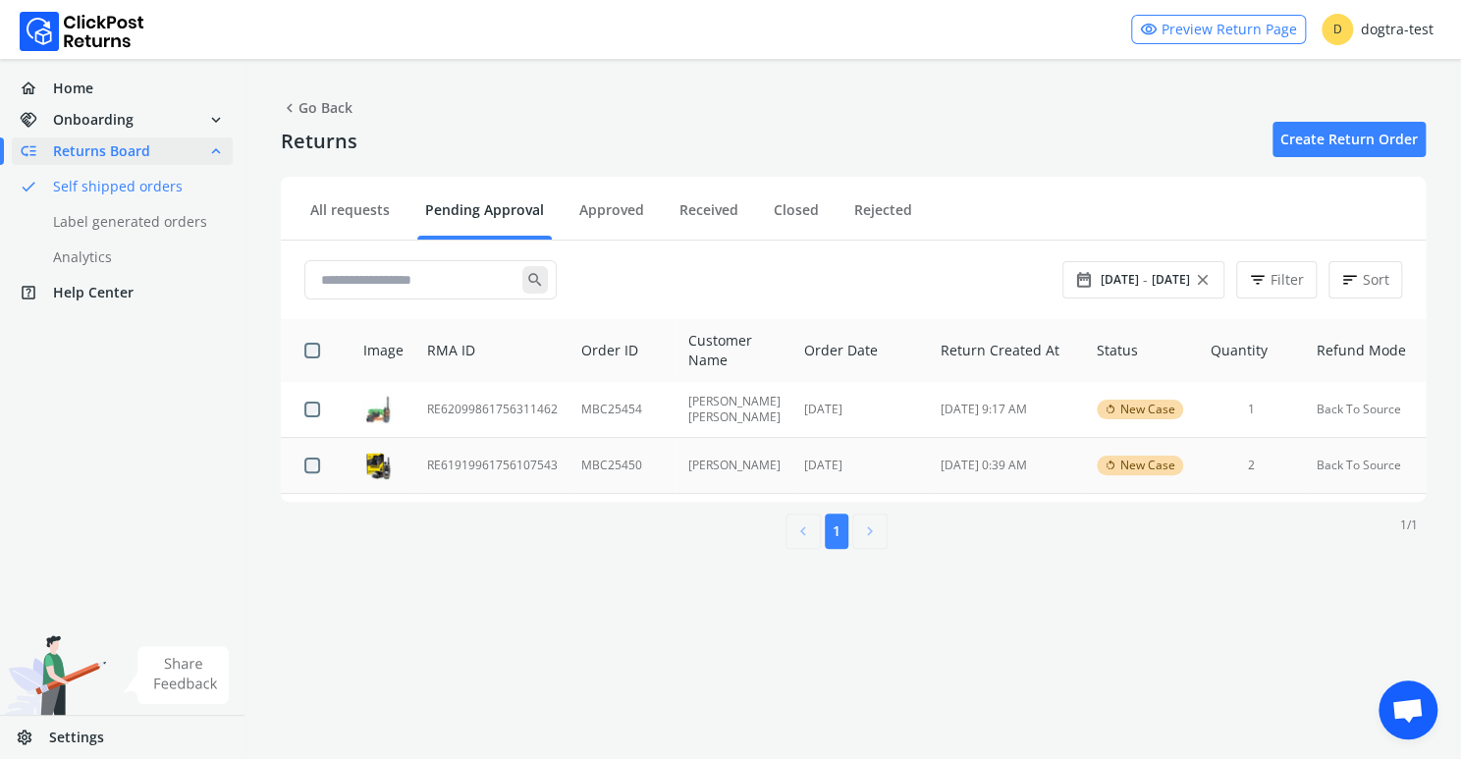
click at [509, 466] on td "RE61919961756107543" at bounding box center [492, 466] width 154 height 56
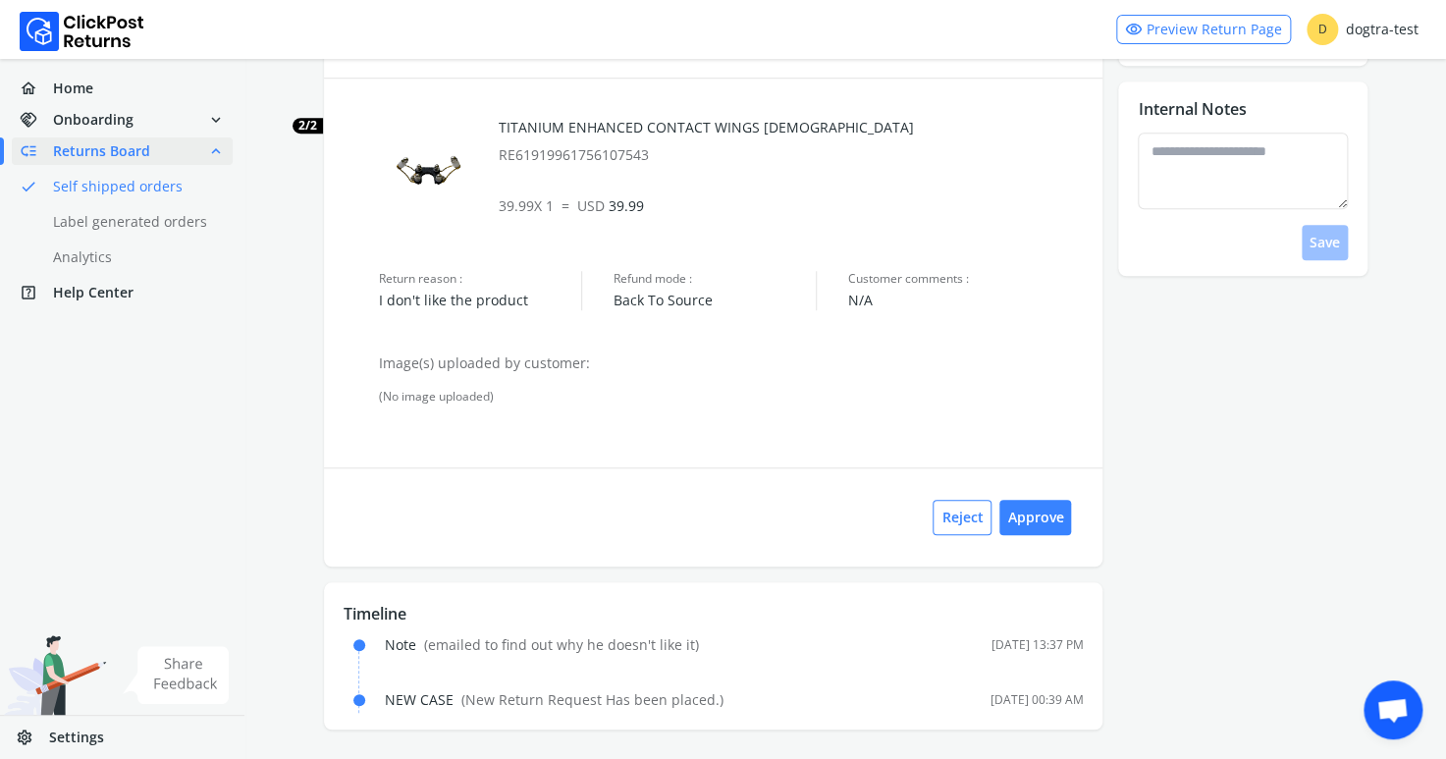
scroll to position [64, 0]
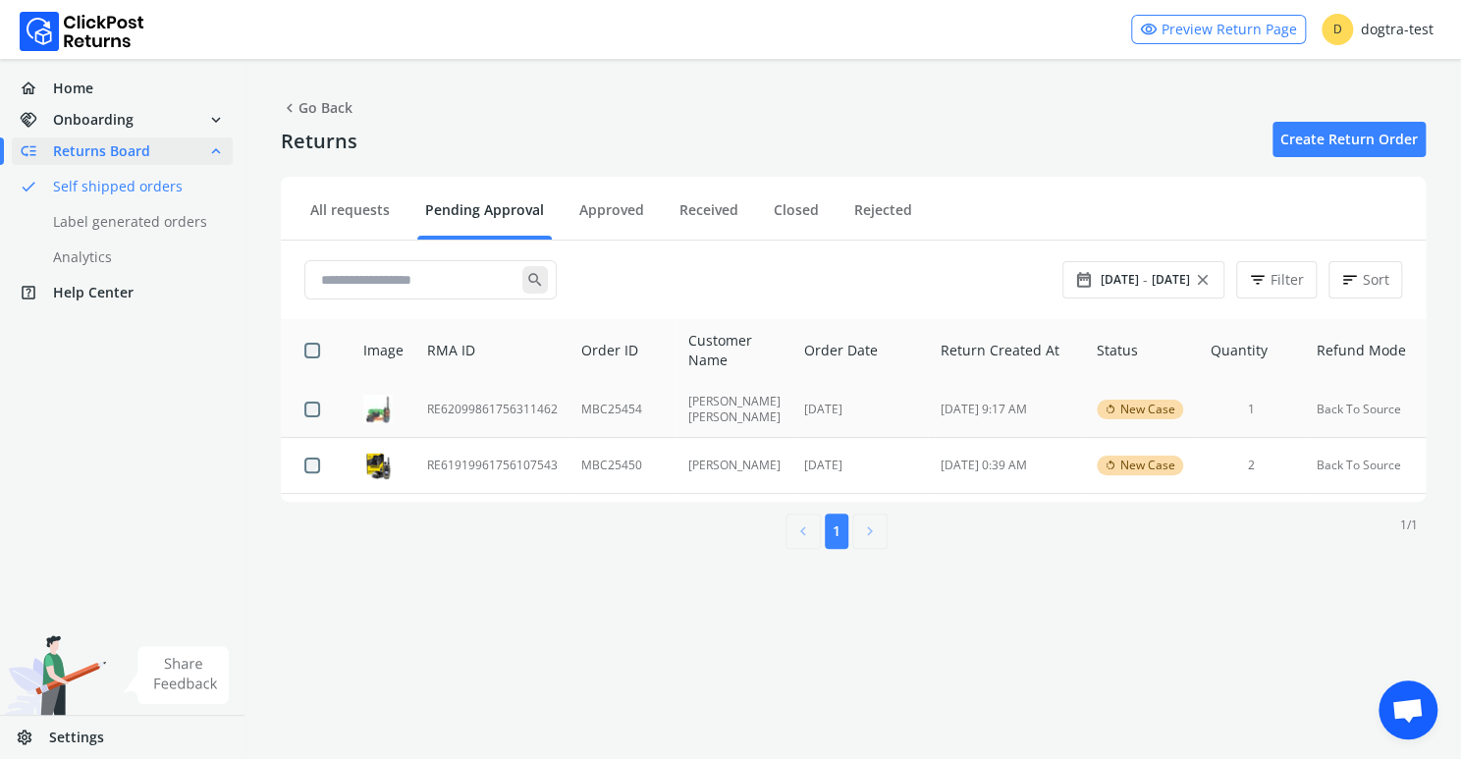
click at [448, 406] on td "RE62099861756311462" at bounding box center [492, 410] width 154 height 56
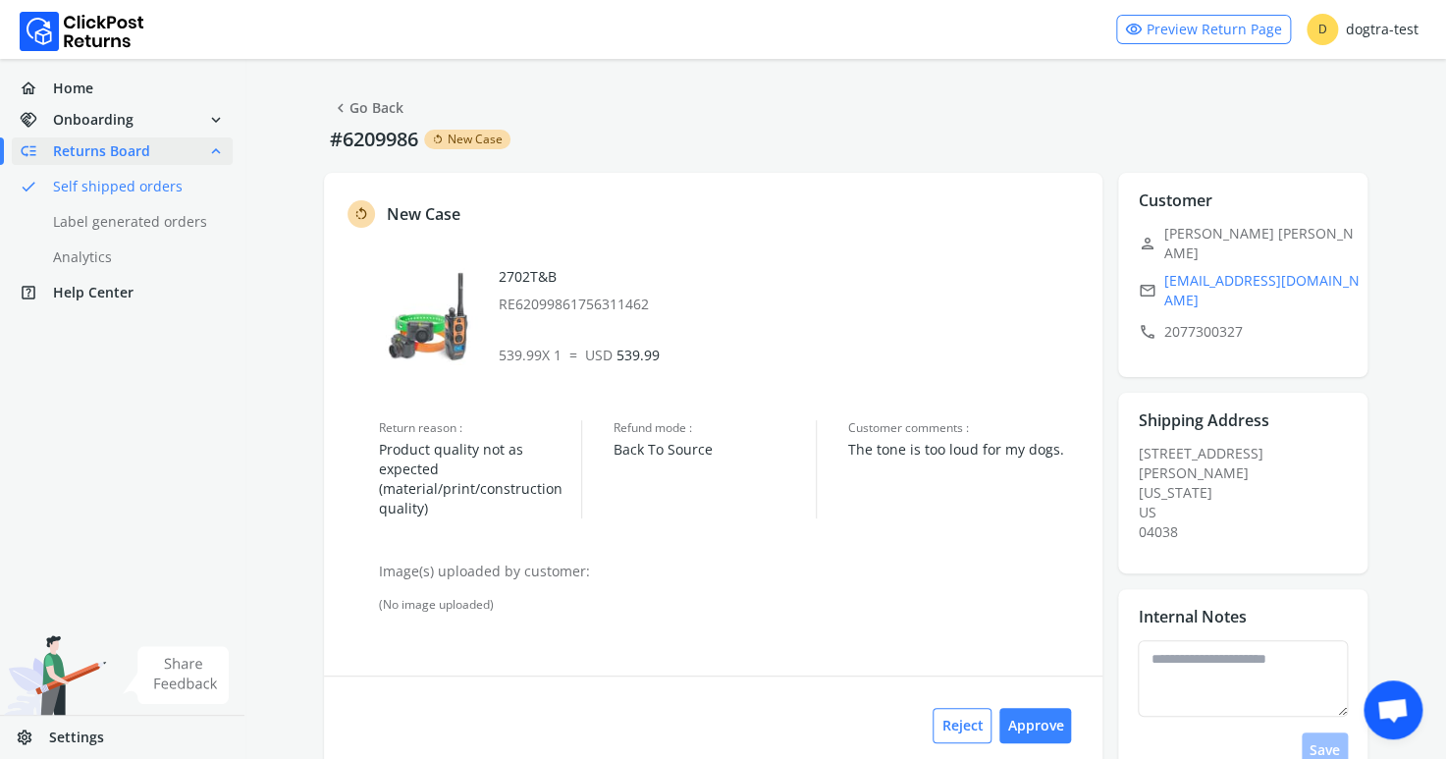
click at [59, 431] on div "home Home handshake Onboarding expand_more low_priority Returns Board expand_le…" at bounding box center [122, 409] width 245 height 700
click at [1283, 644] on textarea at bounding box center [1243, 678] width 210 height 77
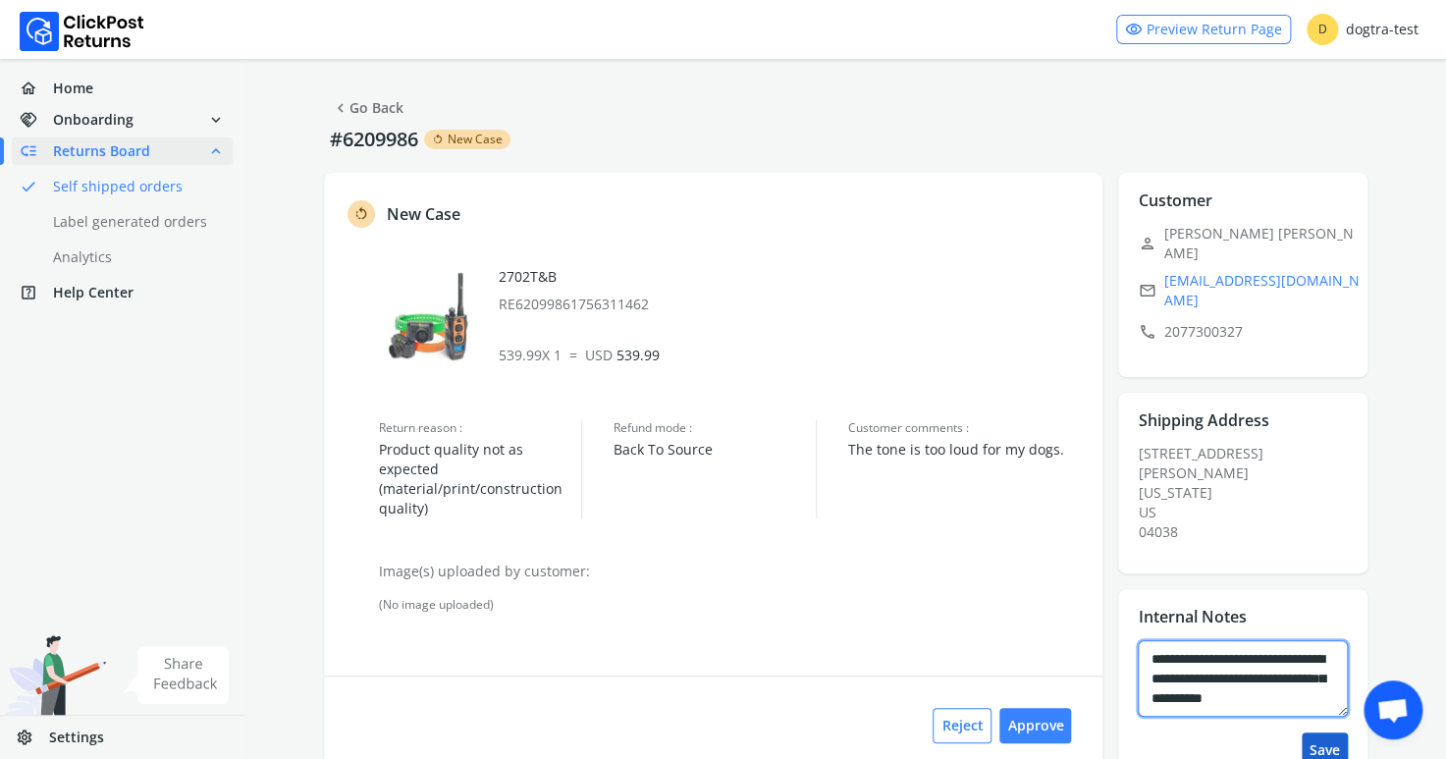
type textarea "**********"
click at [1324, 732] on button "Save" at bounding box center [1325, 749] width 46 height 35
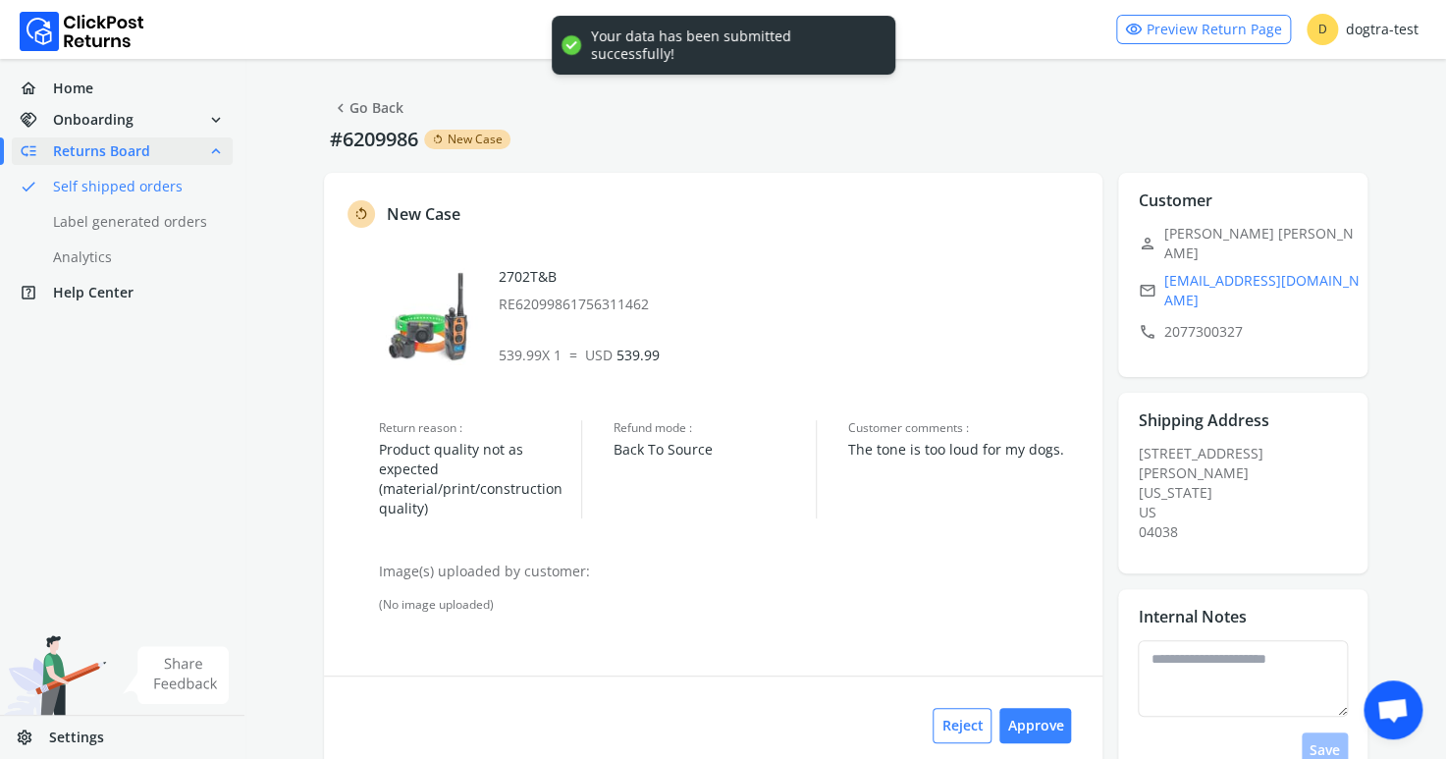
click at [373, 106] on link "chevron_left Go Back" at bounding box center [368, 107] width 72 height 27
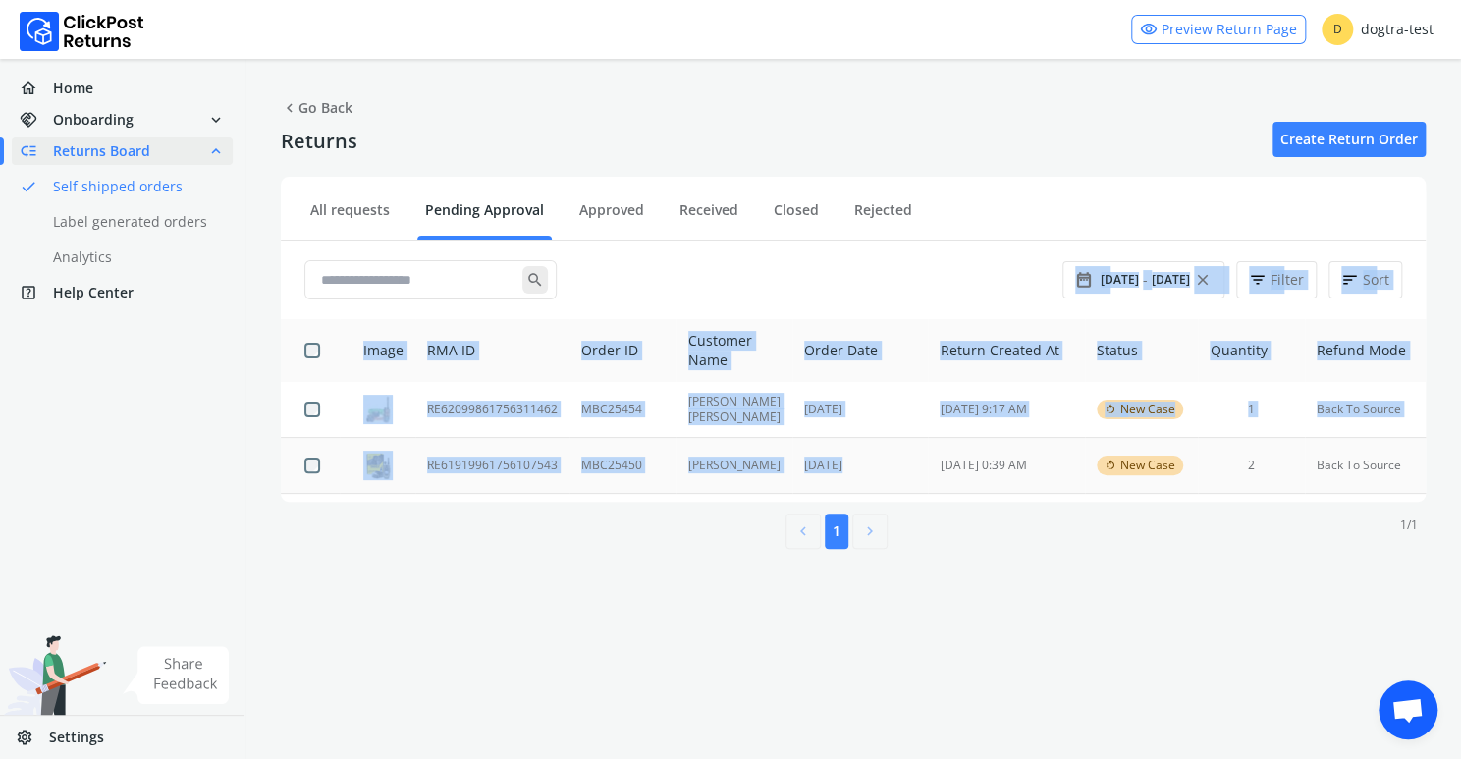
drag, startPoint x: 833, startPoint y: 404, endPoint x: 895, endPoint y: 488, distance: 103.9
click at [884, 480] on div "All requests Pending Approval Approved Received Closed Rejected search date_ran…" at bounding box center [853, 339] width 1145 height 325
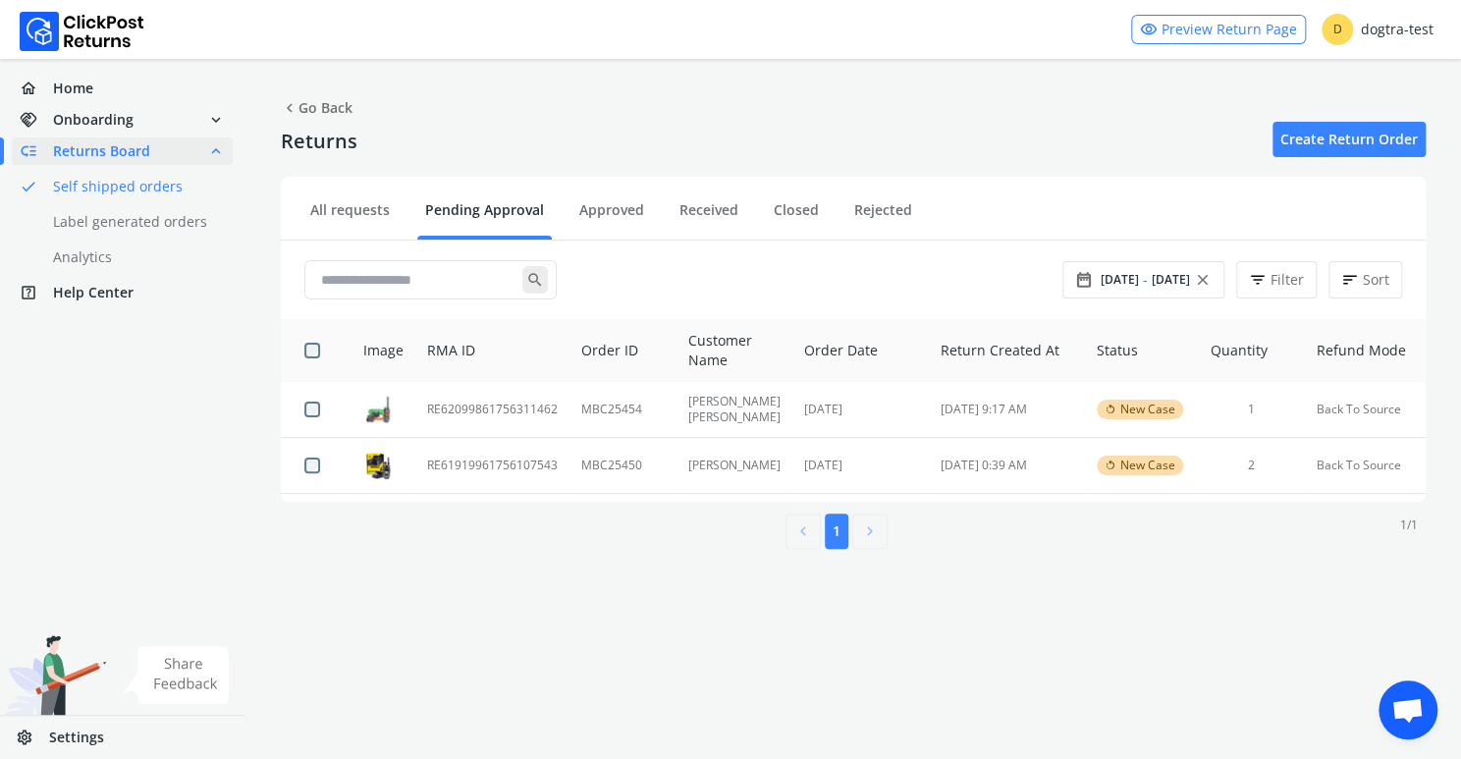
click at [1057, 670] on div "visibility Preview Return Page D dogtra-test home Home handshake Onboarding exp…" at bounding box center [730, 379] width 1461 height 759
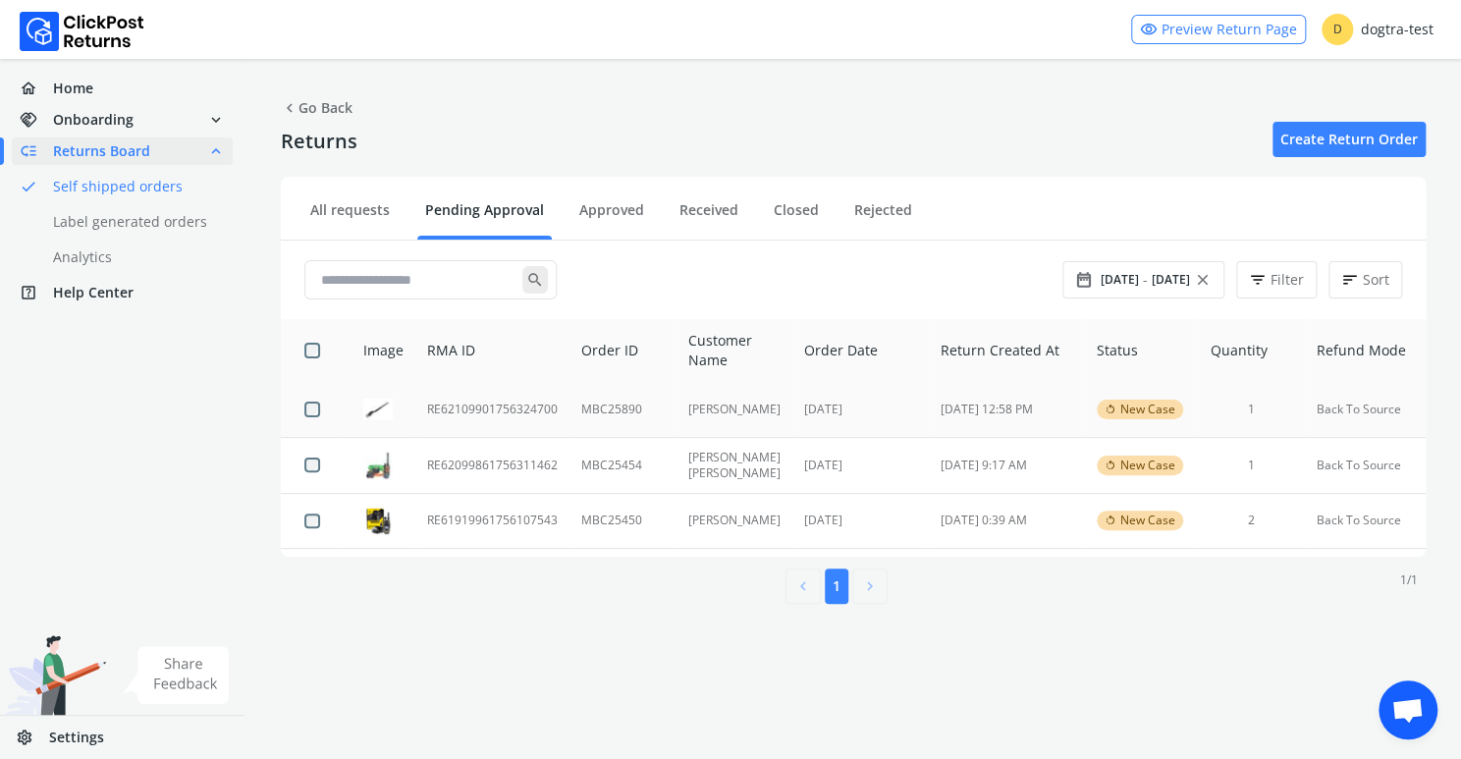
click at [509, 410] on td "RE62109901756324700" at bounding box center [492, 409] width 154 height 55
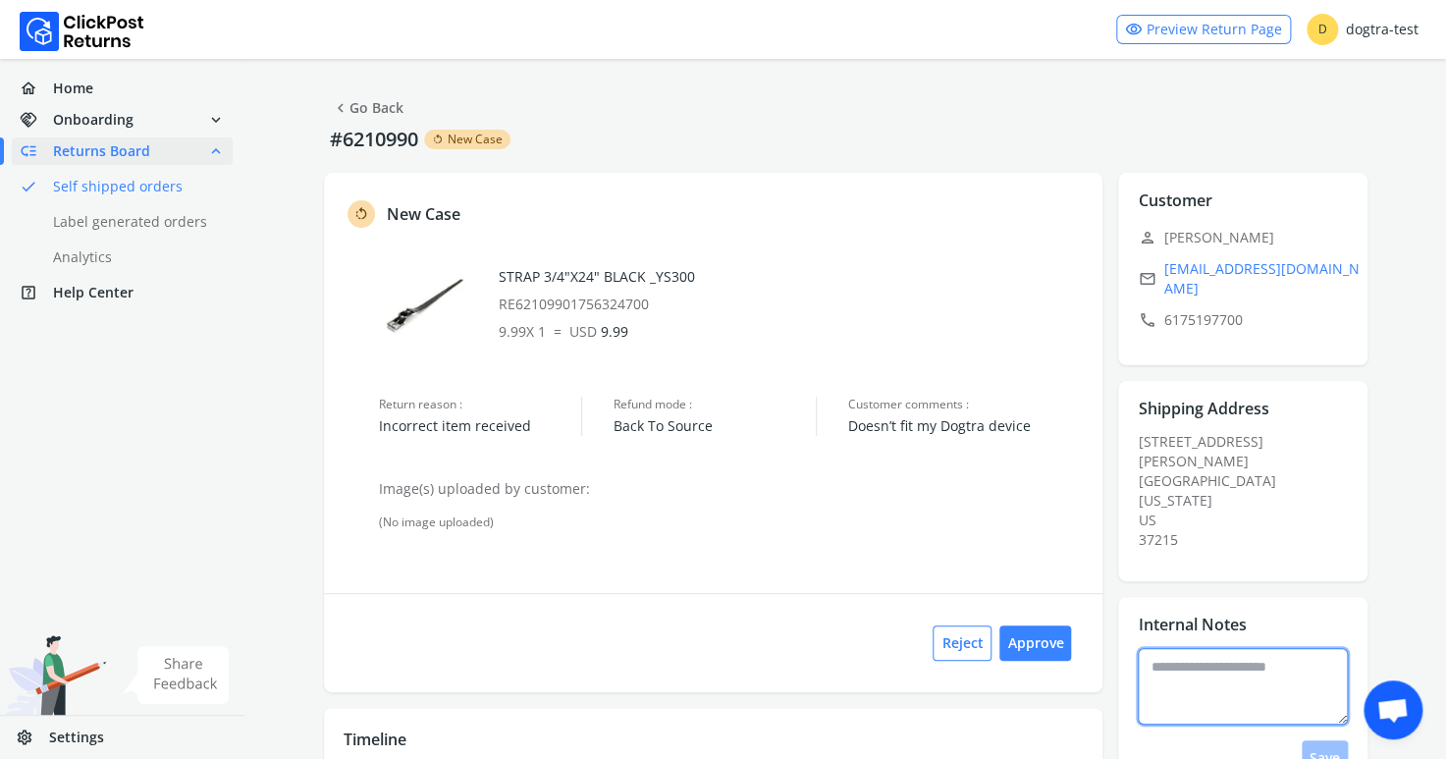
click at [1203, 648] on textarea at bounding box center [1243, 686] width 210 height 77
type textarea "**********"
click at [1329, 740] on button "Save" at bounding box center [1325, 757] width 46 height 35
click at [378, 107] on link "chevron_left Go Back" at bounding box center [368, 107] width 72 height 27
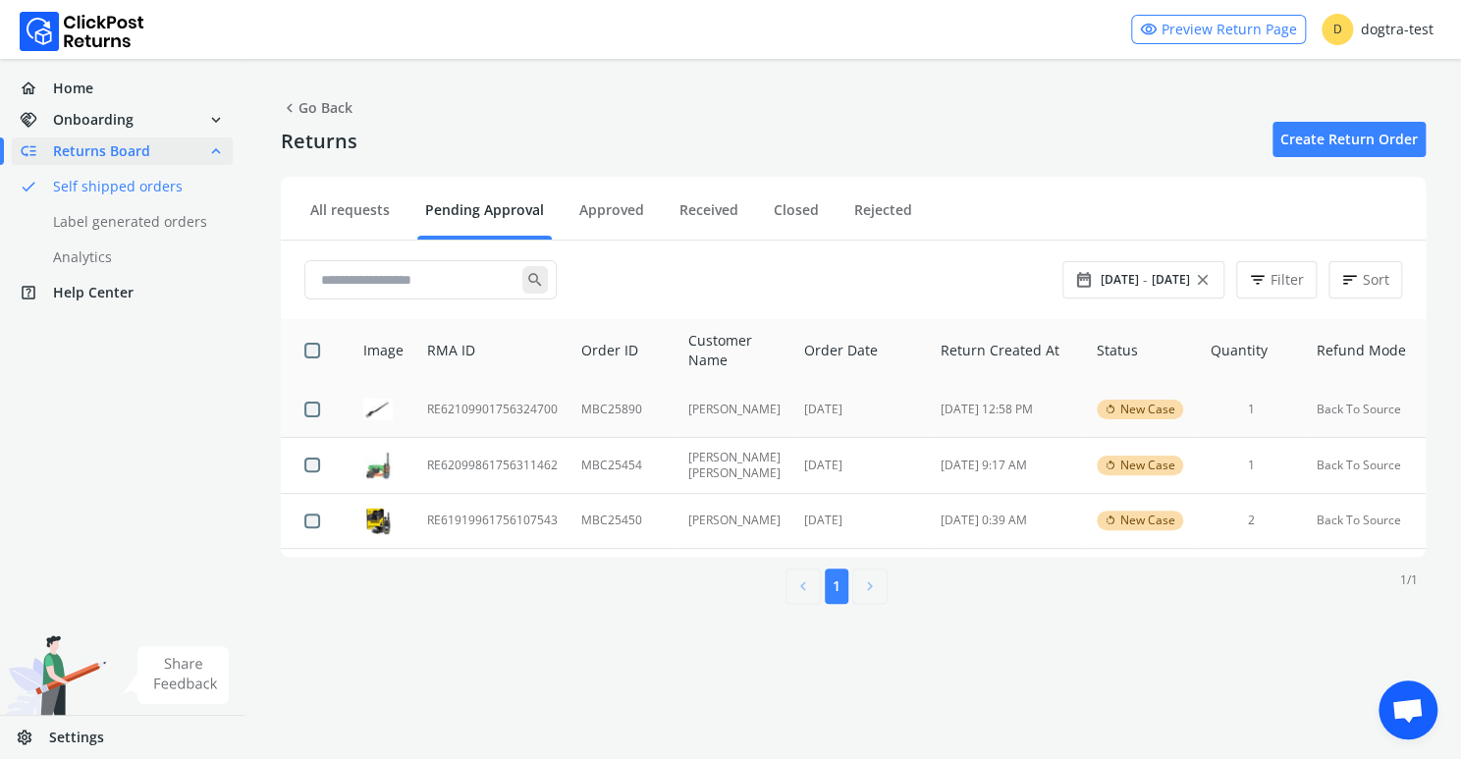
click at [485, 410] on td "RE62109901756324700" at bounding box center [492, 409] width 154 height 55
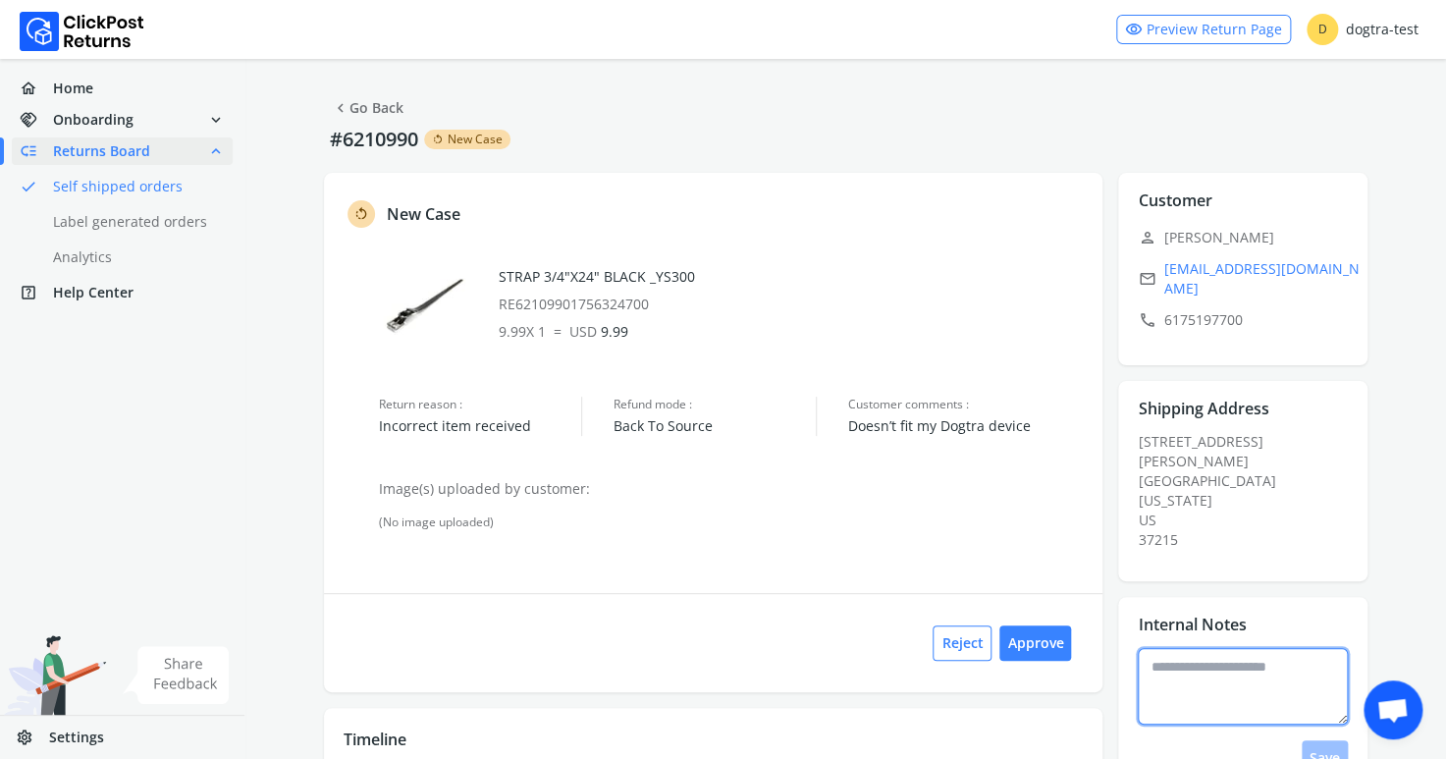
click at [1233, 648] on textarea at bounding box center [1243, 686] width 210 height 77
type textarea "**********"
click at [1317, 740] on button "Save" at bounding box center [1325, 757] width 46 height 35
click at [1055, 642] on button "Approve" at bounding box center [1035, 642] width 72 height 35
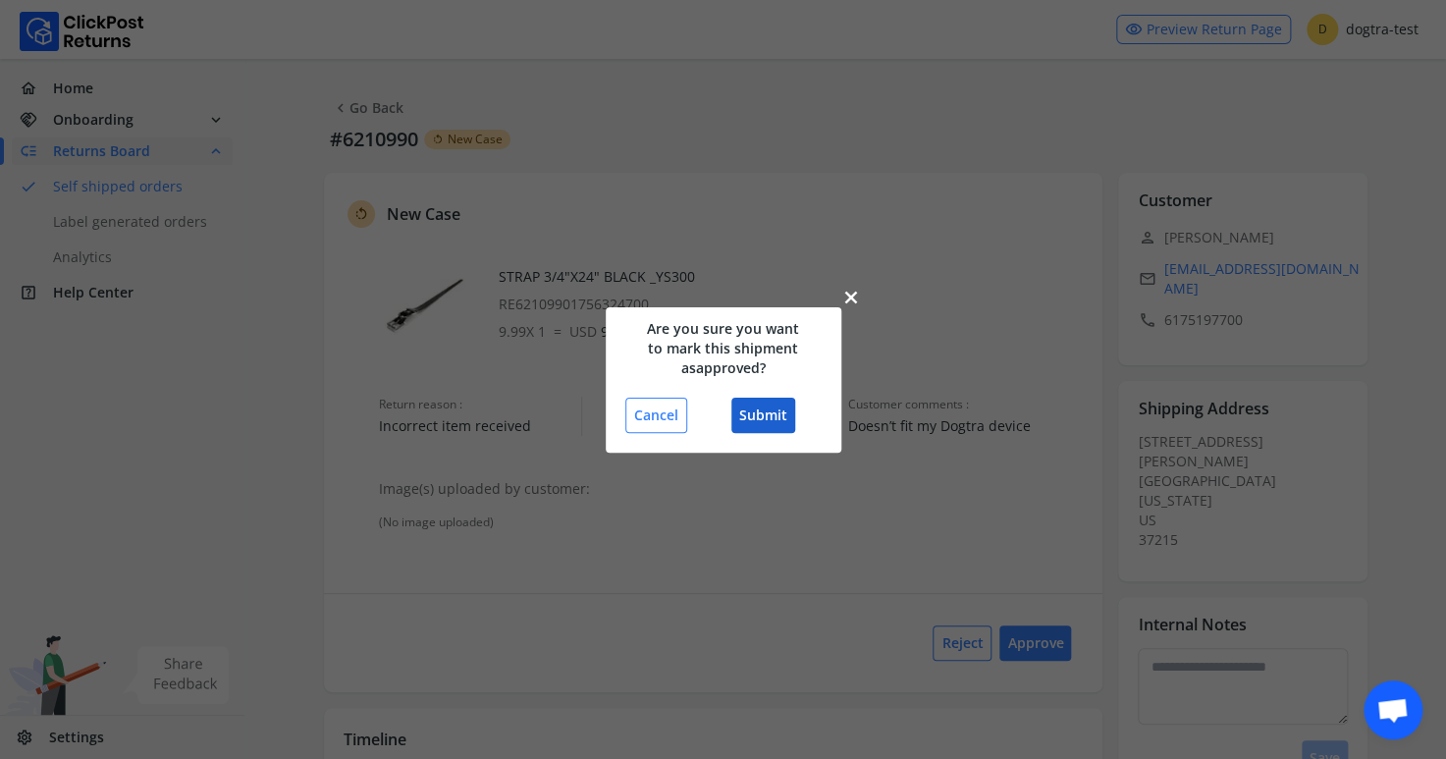
click at [778, 419] on button "Submit" at bounding box center [763, 415] width 64 height 35
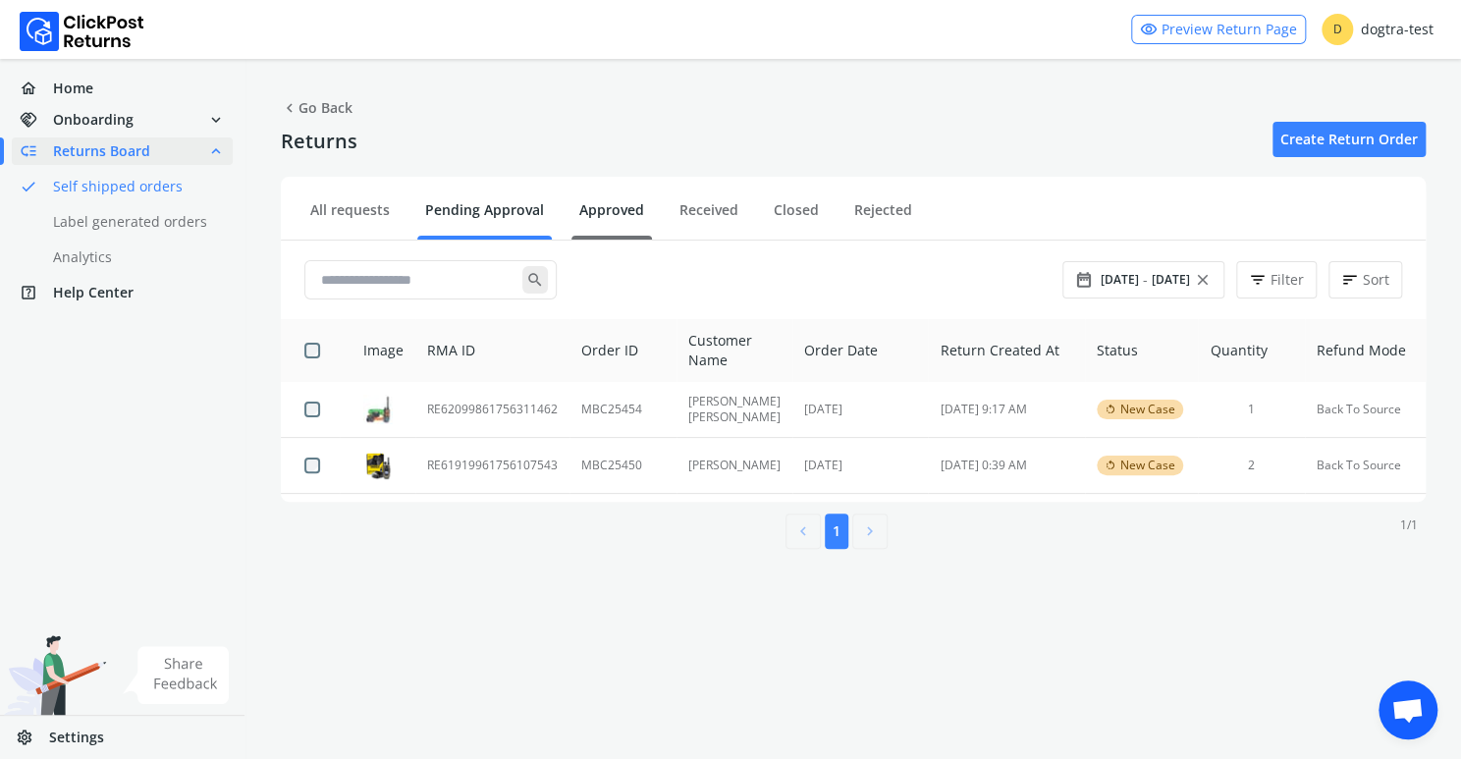
click at [626, 208] on link "Approved" at bounding box center [611, 217] width 81 height 34
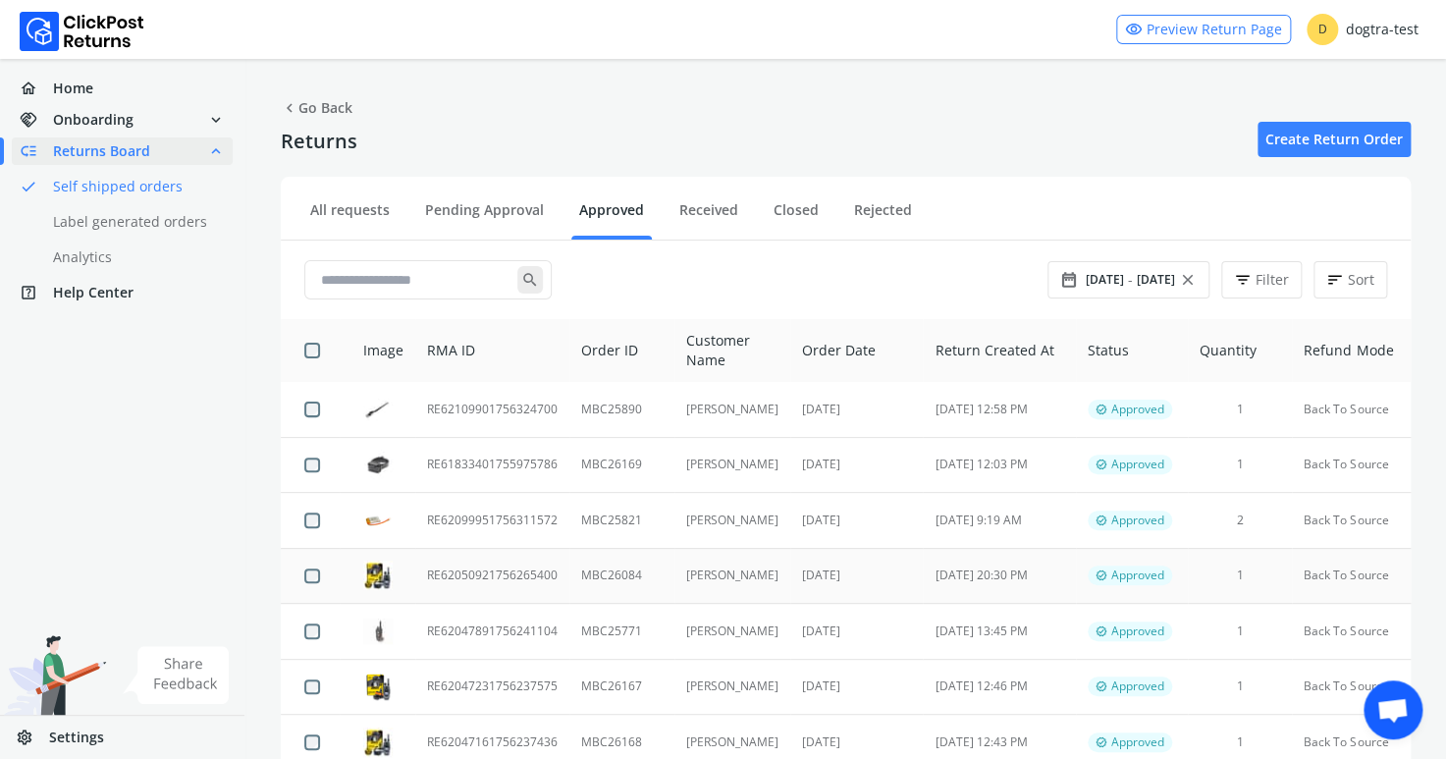
click at [495, 573] on td "RE62050921756265400" at bounding box center [492, 576] width 154 height 56
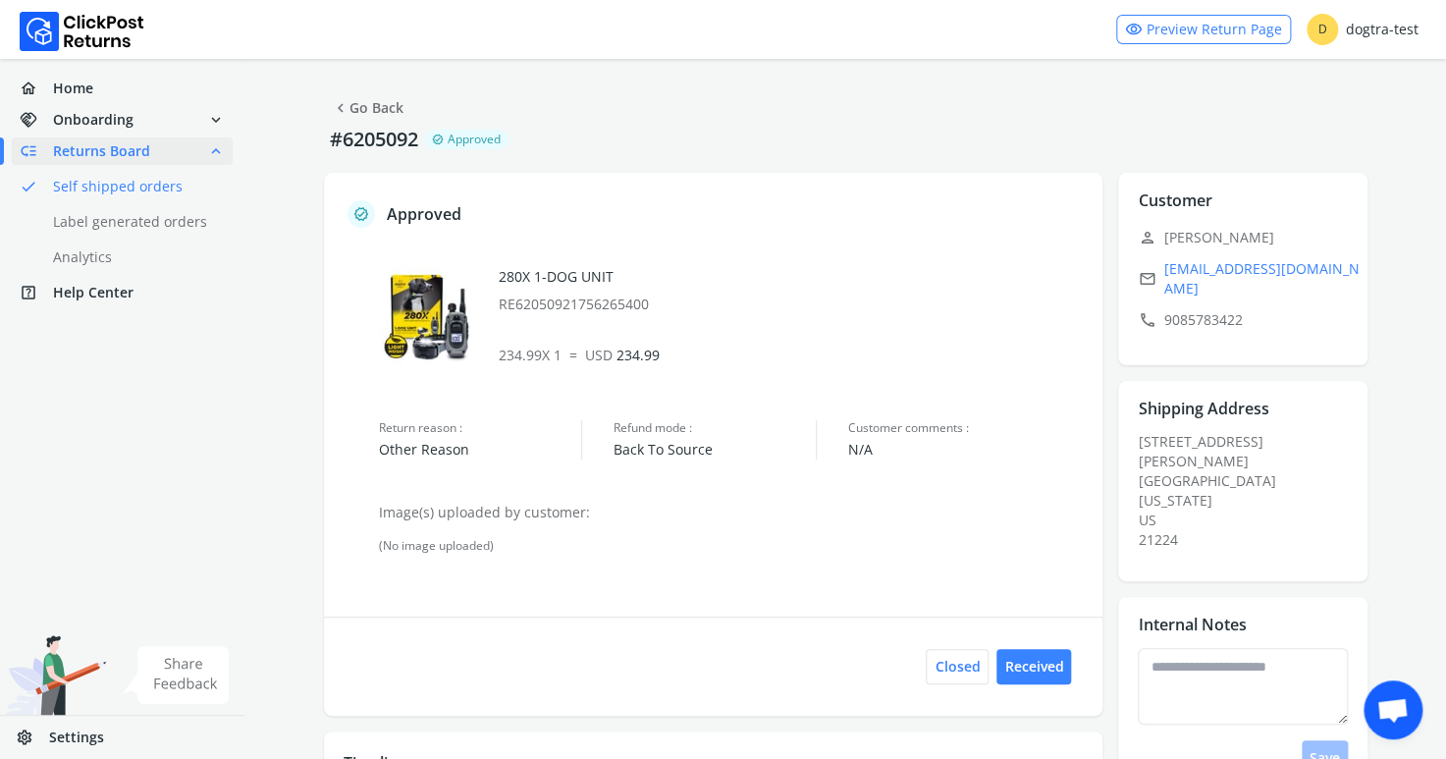
click at [372, 107] on link "chevron_left Go Back" at bounding box center [368, 107] width 72 height 27
